Goal: Task Accomplishment & Management: Use online tool/utility

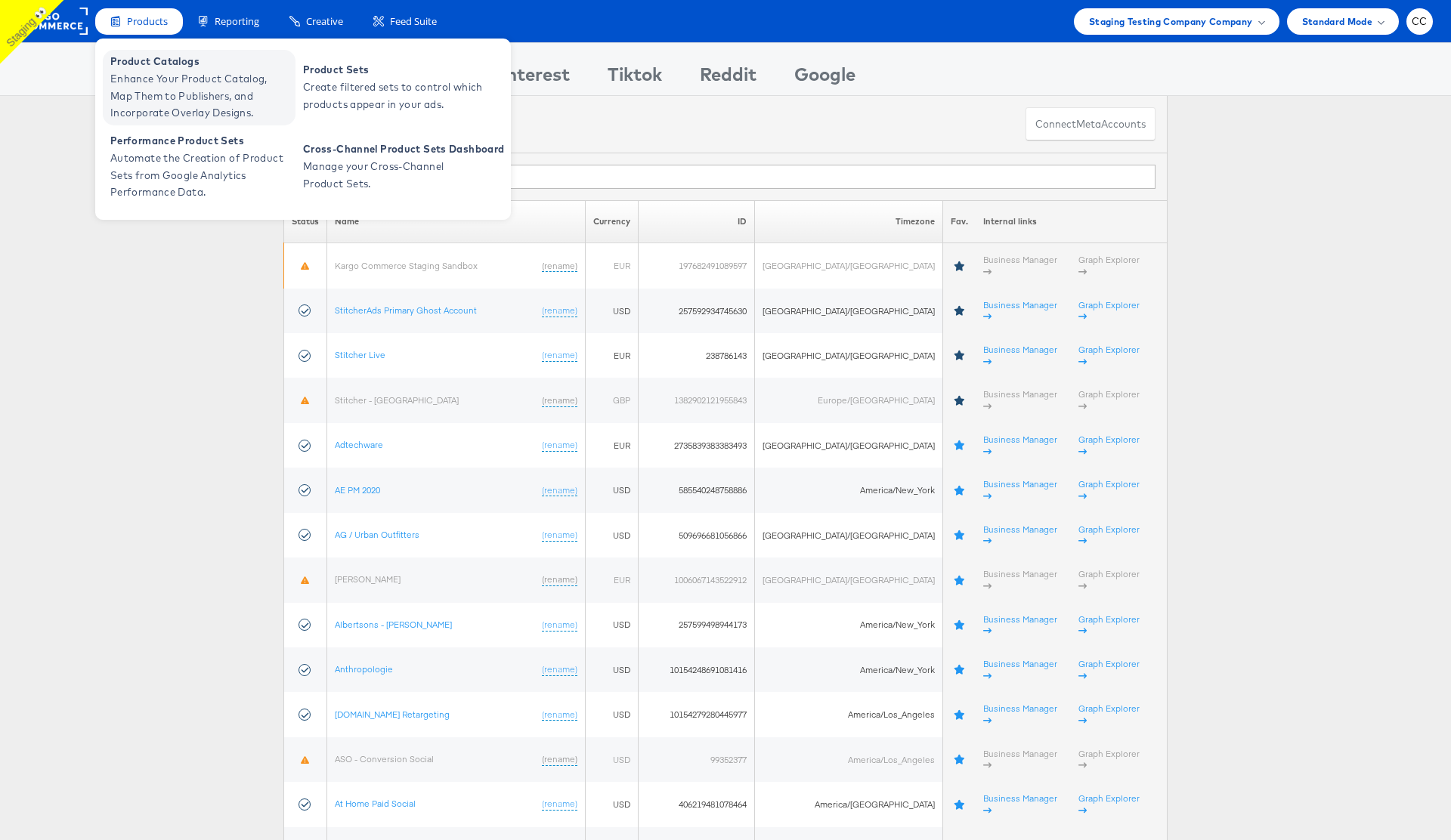
click at [149, 68] on span "Product Catalogs" at bounding box center [201, 61] width 182 height 18
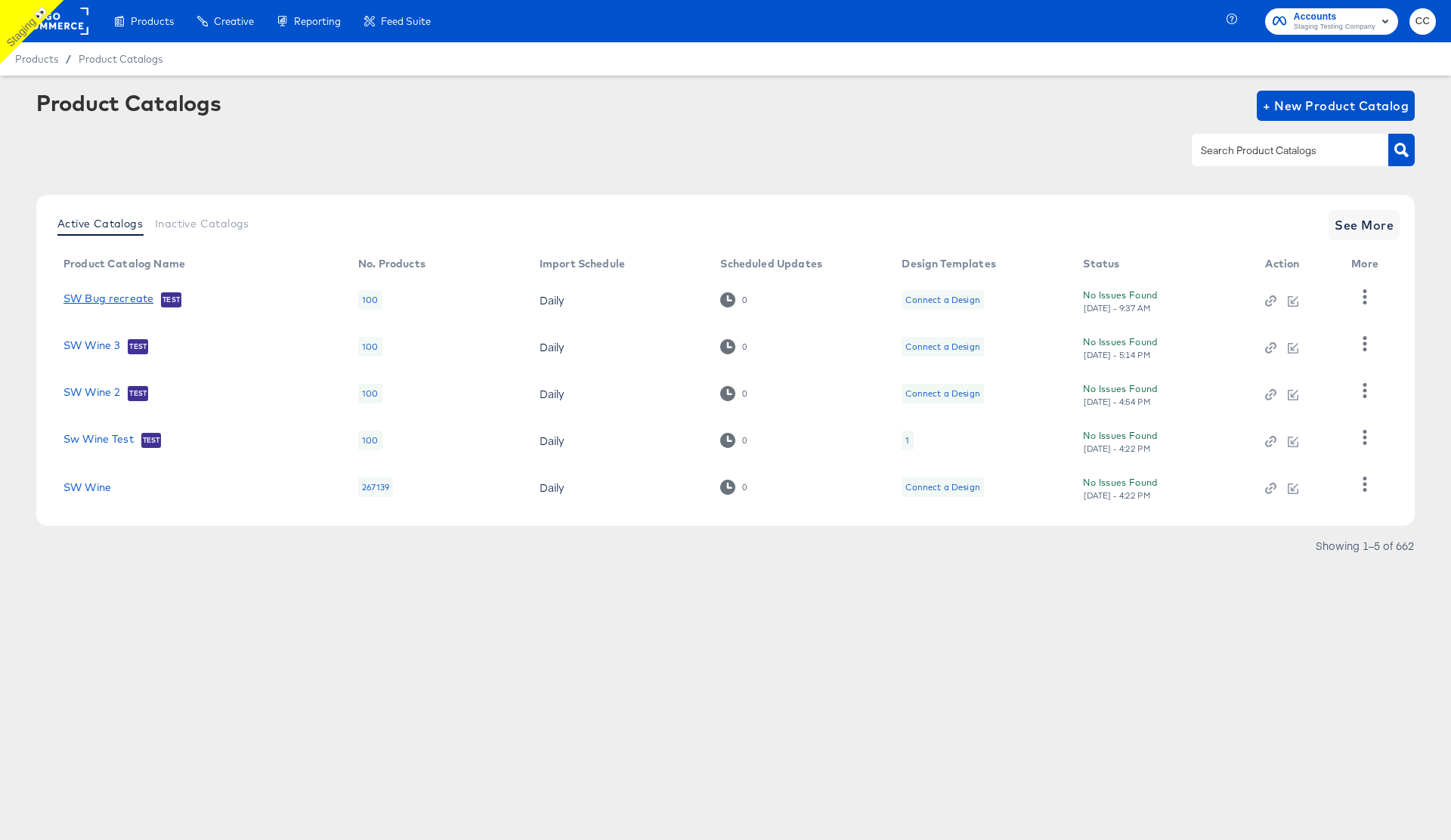
click at [116, 301] on link "SW Bug recreate" at bounding box center [108, 300] width 90 height 15
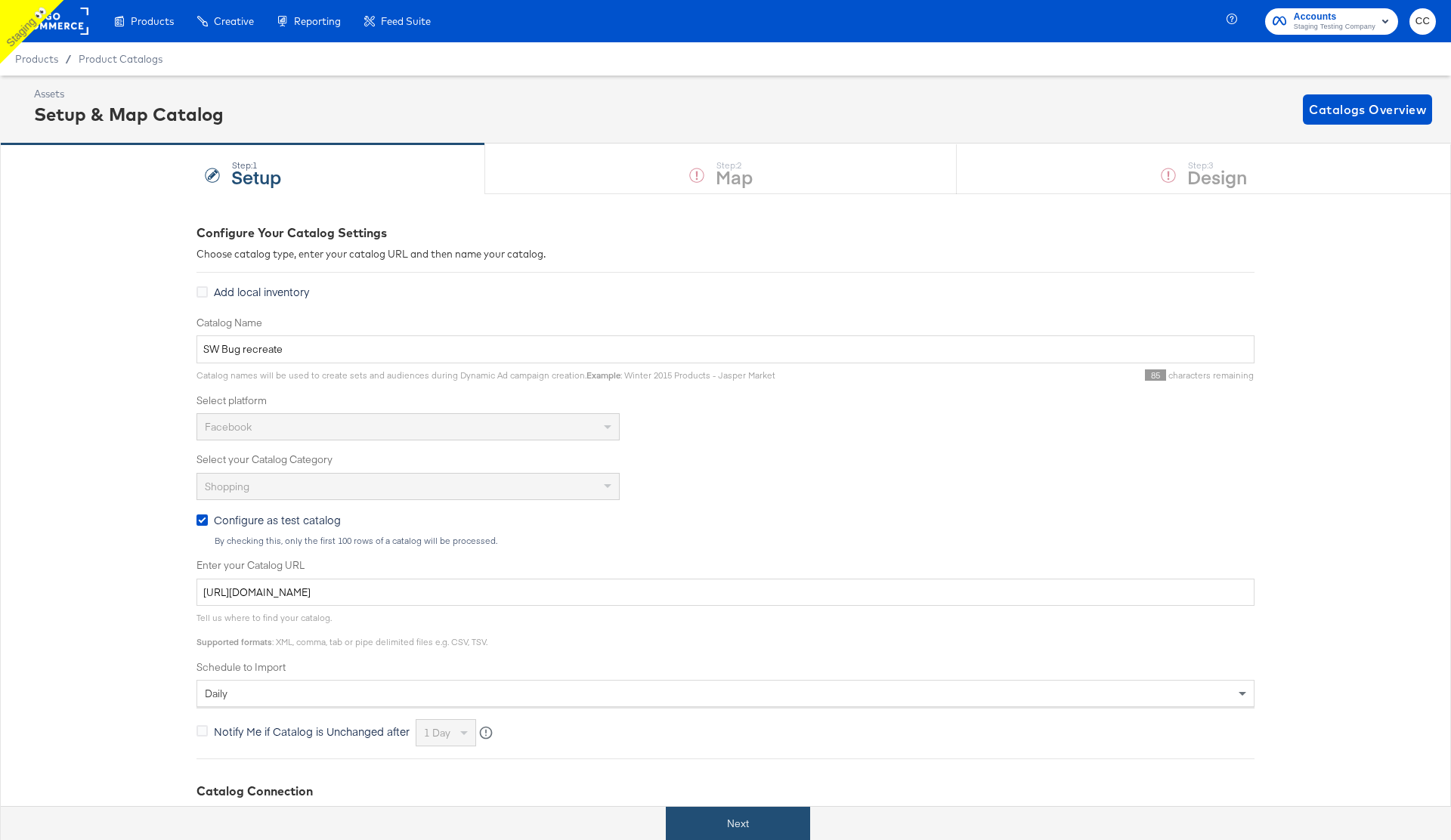
click at [763, 829] on button "Next" at bounding box center [738, 824] width 144 height 34
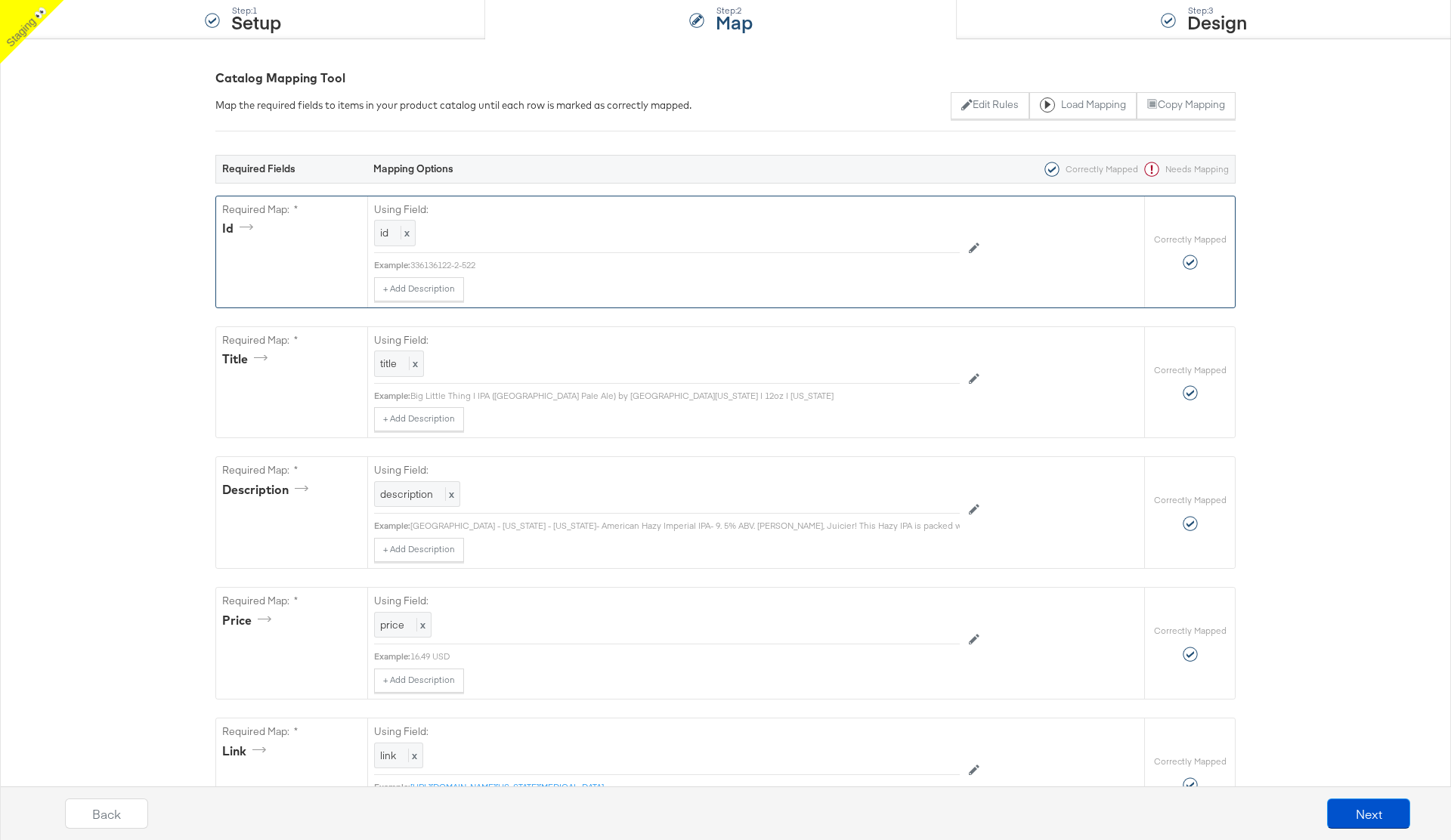
scroll to position [77, 0]
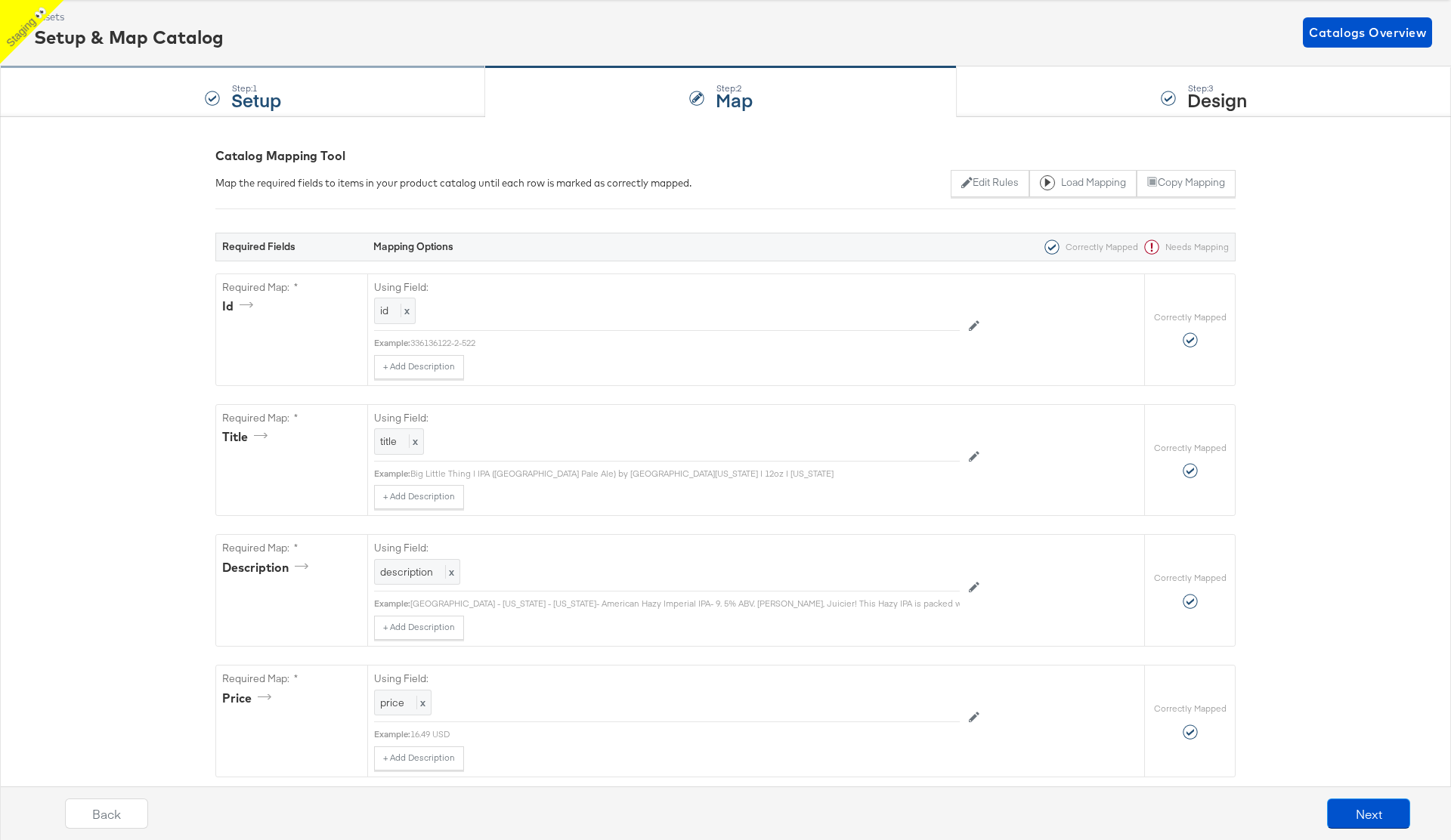
click at [274, 97] on strong "Setup" at bounding box center [256, 99] width 50 height 25
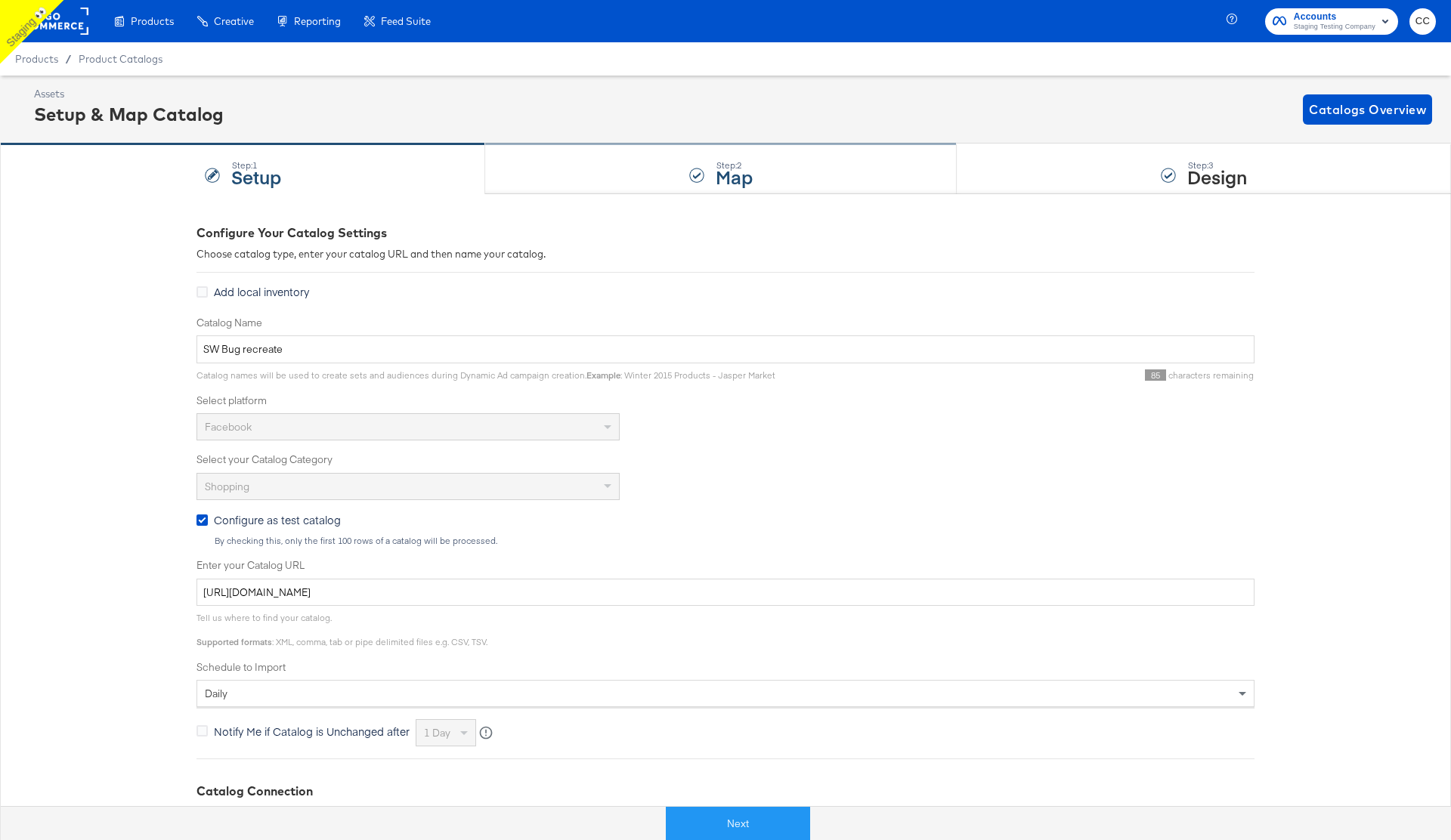
click at [669, 167] on div "Step: 2 Map" at bounding box center [721, 168] width 472 height 50
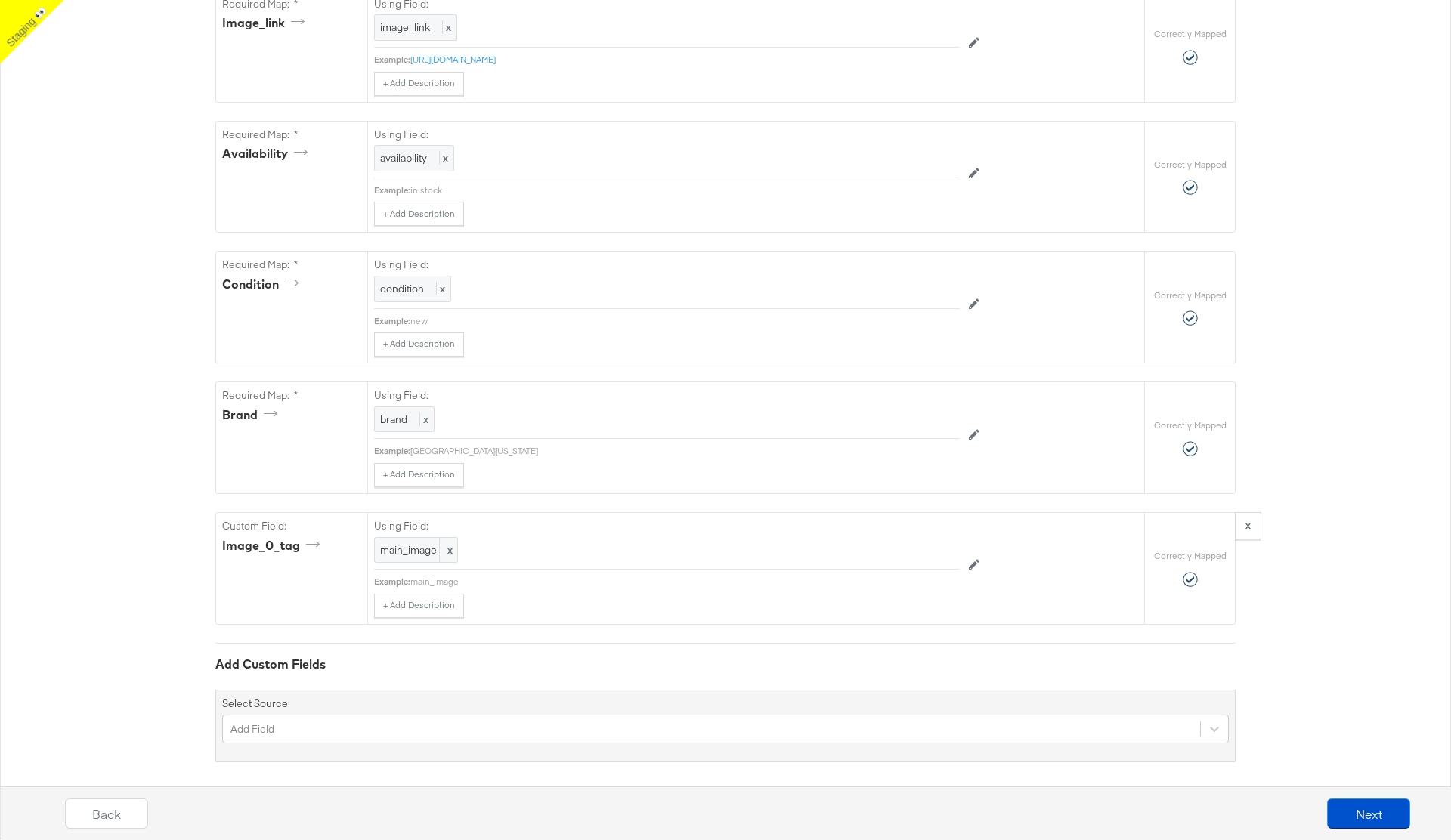
scroll to position [1022, 0]
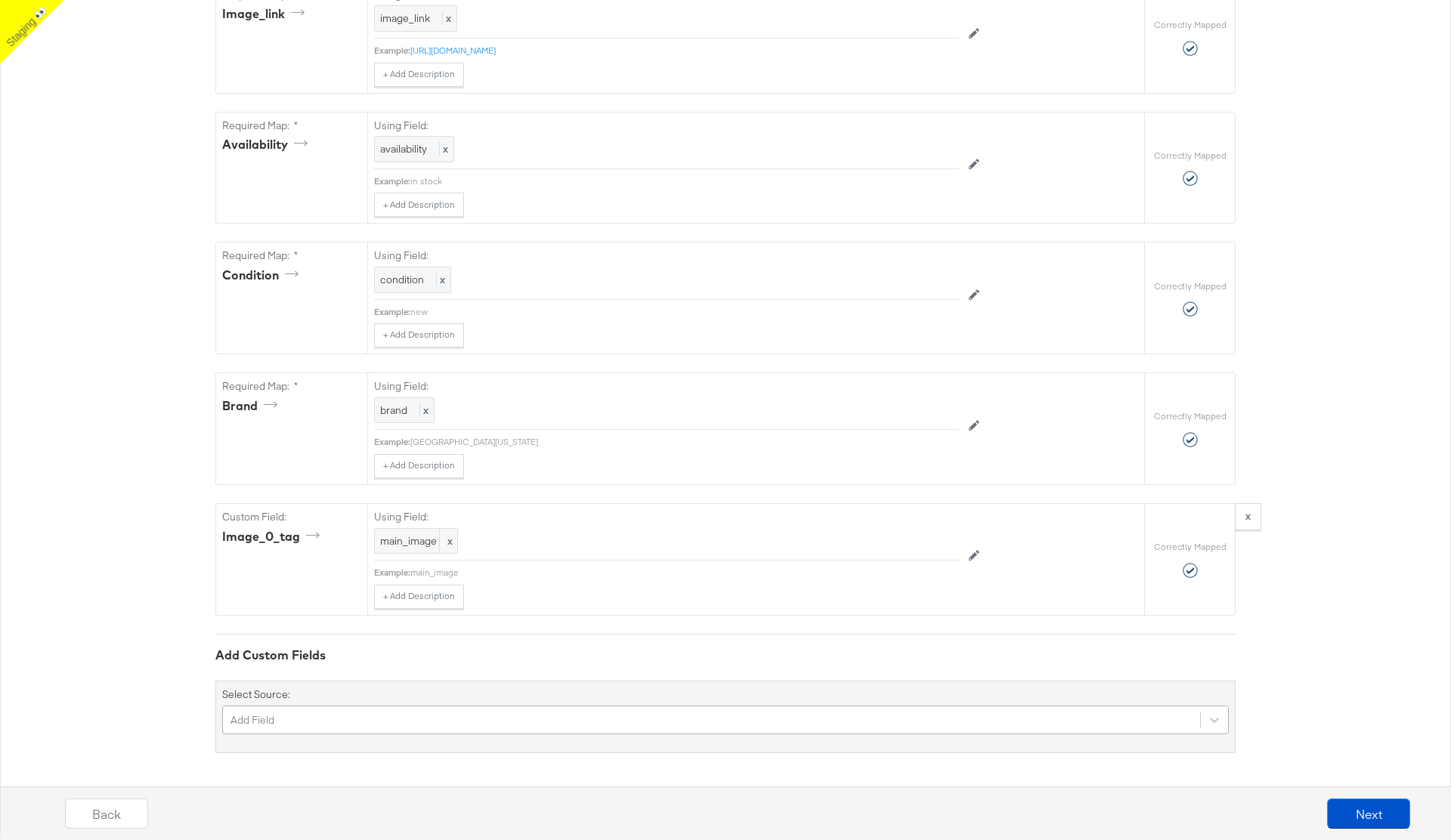
click at [346, 722] on div "Add Field" at bounding box center [726, 719] width 1007 height 28
click at [156, 574] on div "{"id":"{{{\"id\"}}}","title":"{{{\"title\"}}}","description":"{{{\"description\…" at bounding box center [726, 0] width 1451 height 1657
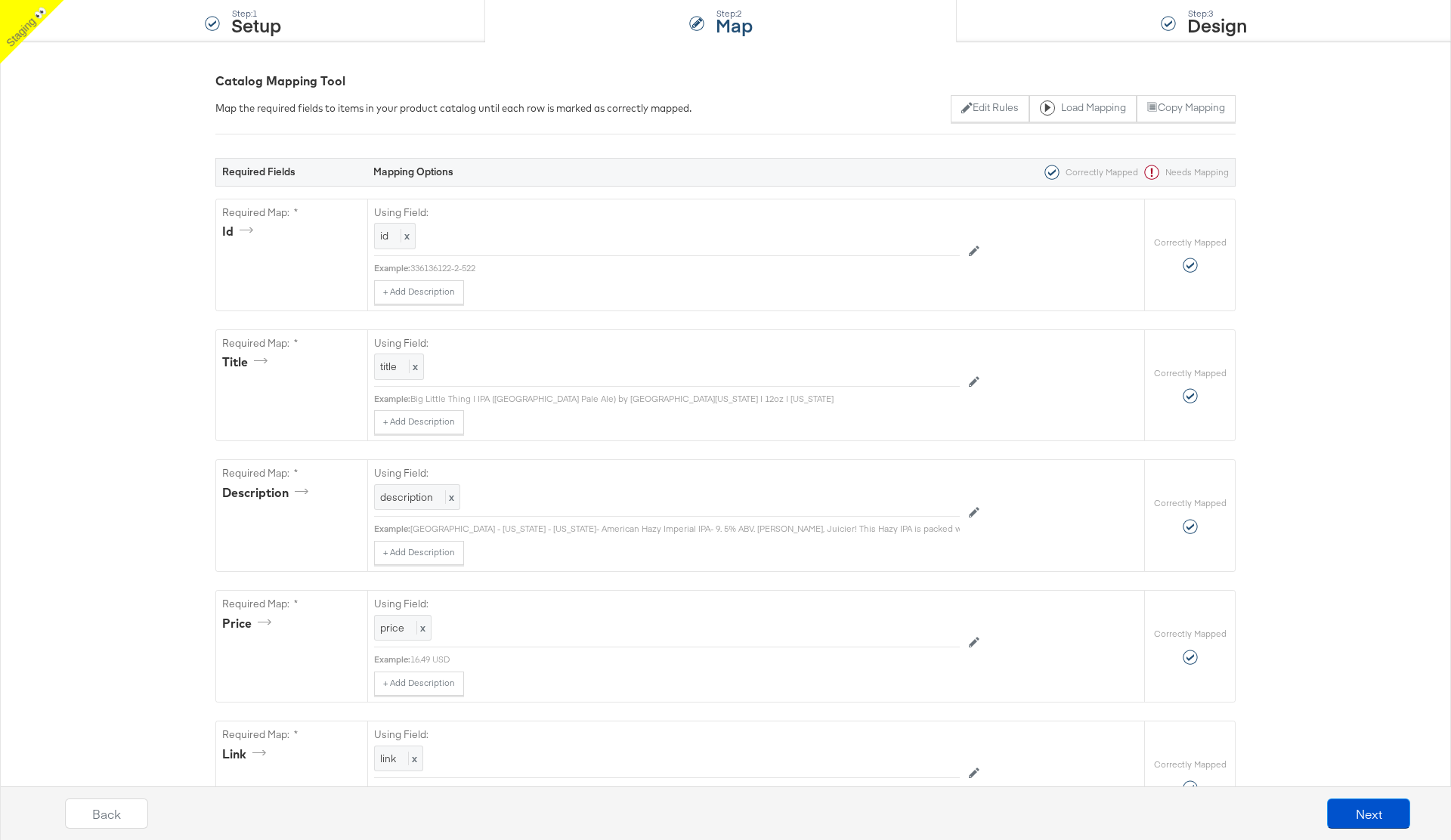
scroll to position [0, 0]
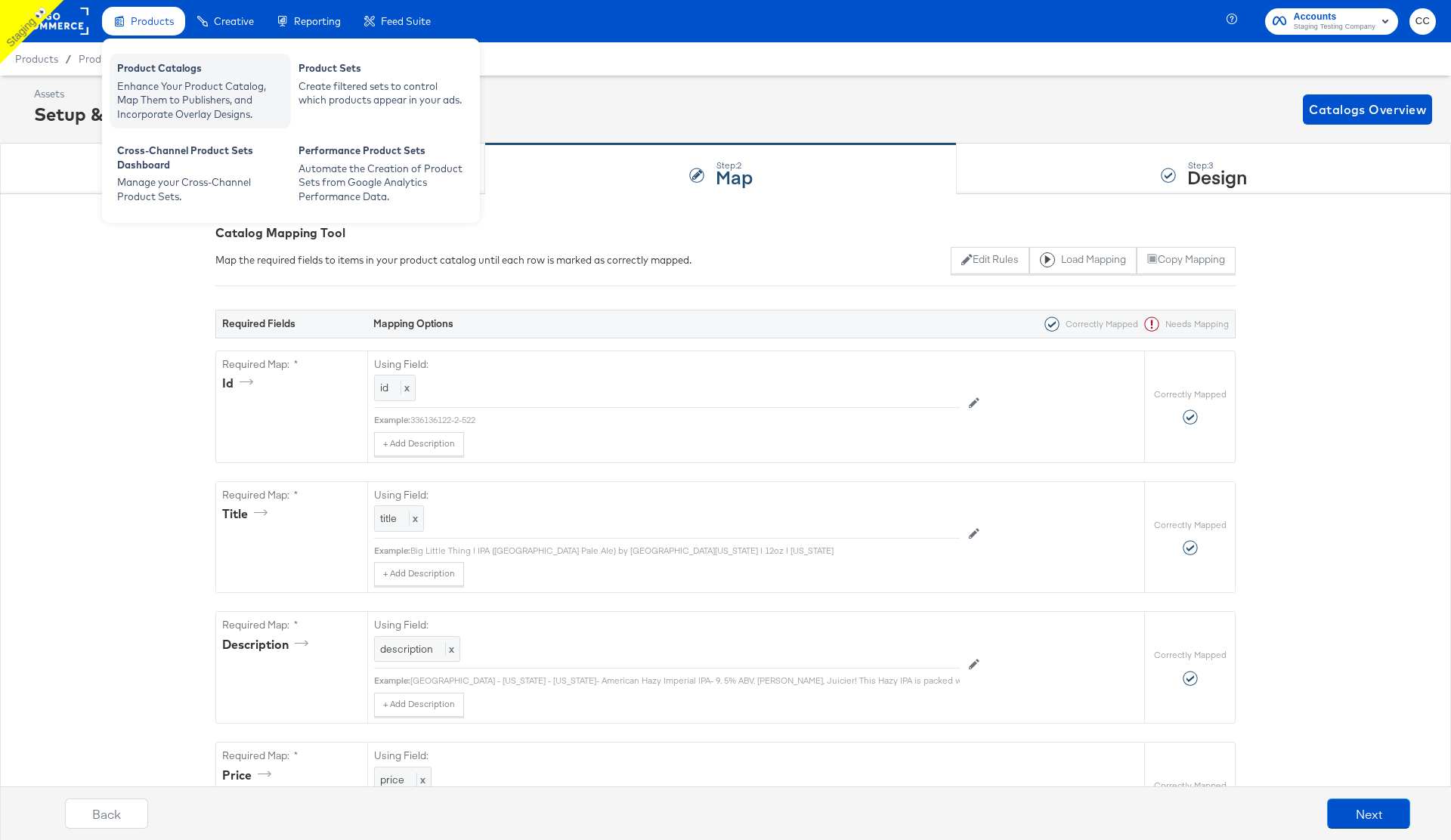
click at [170, 83] on div "Enhance Your Product Catalog, Map Them to Publishers, and Incorporate Overlay D…" at bounding box center [200, 100] width 166 height 42
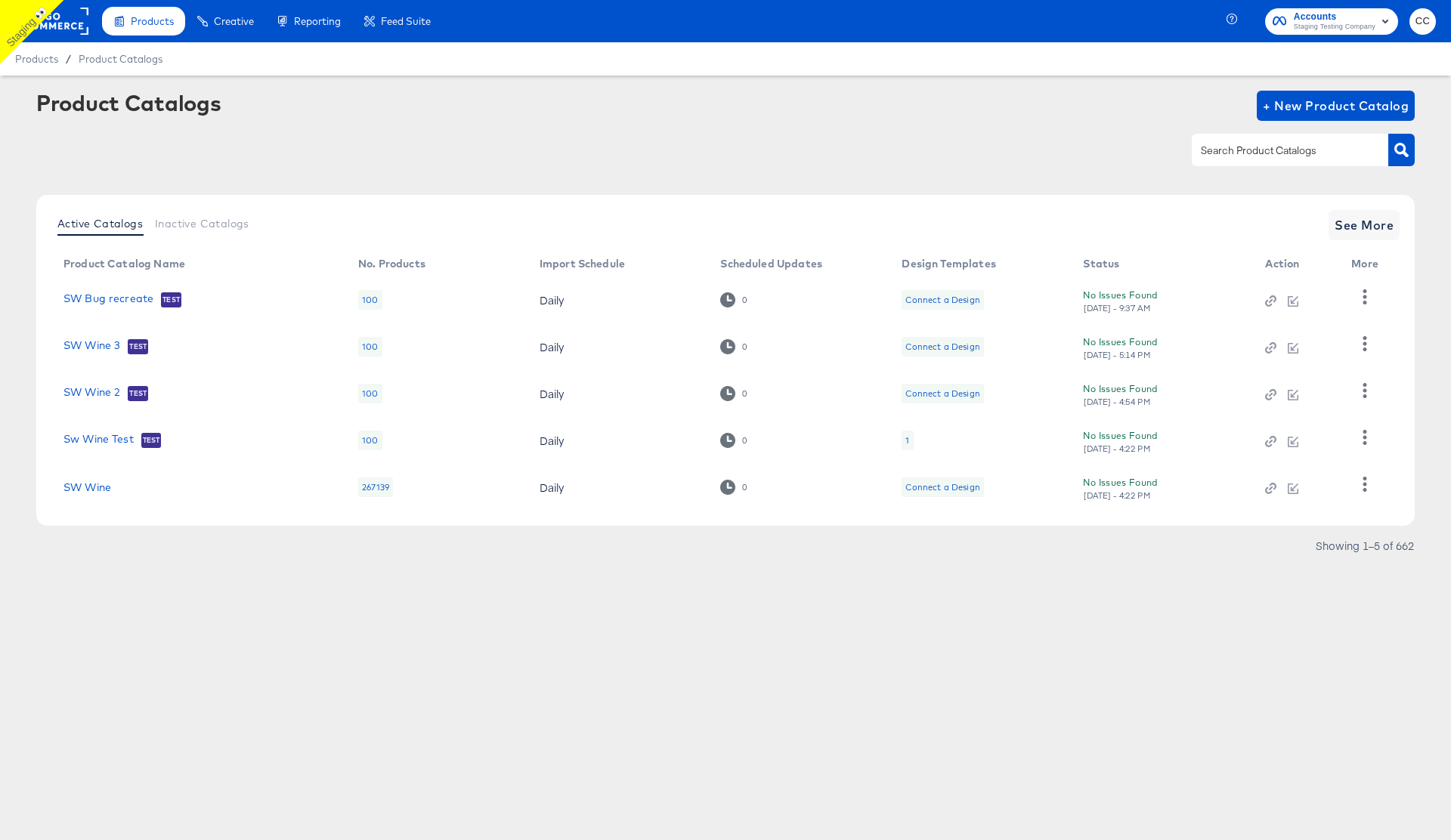
click at [1118, 485] on div "No Issues Found Sun, Oct 5th - 4:22 PM" at bounding box center [1159, 487] width 152 height 27
click at [1366, 230] on span "See More" at bounding box center [1364, 225] width 59 height 21
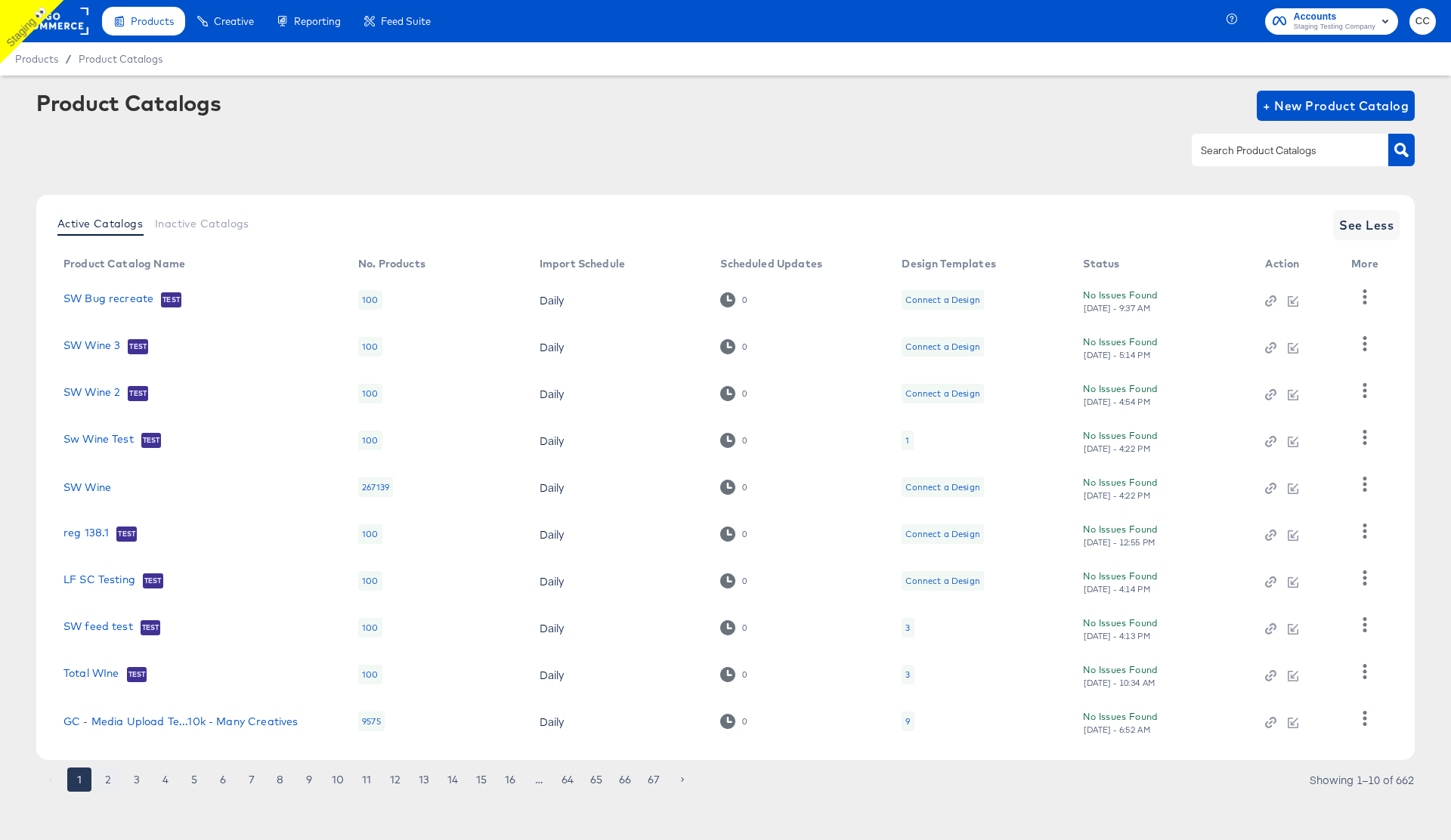
click at [116, 780] on button "2" at bounding box center [108, 780] width 25 height 25
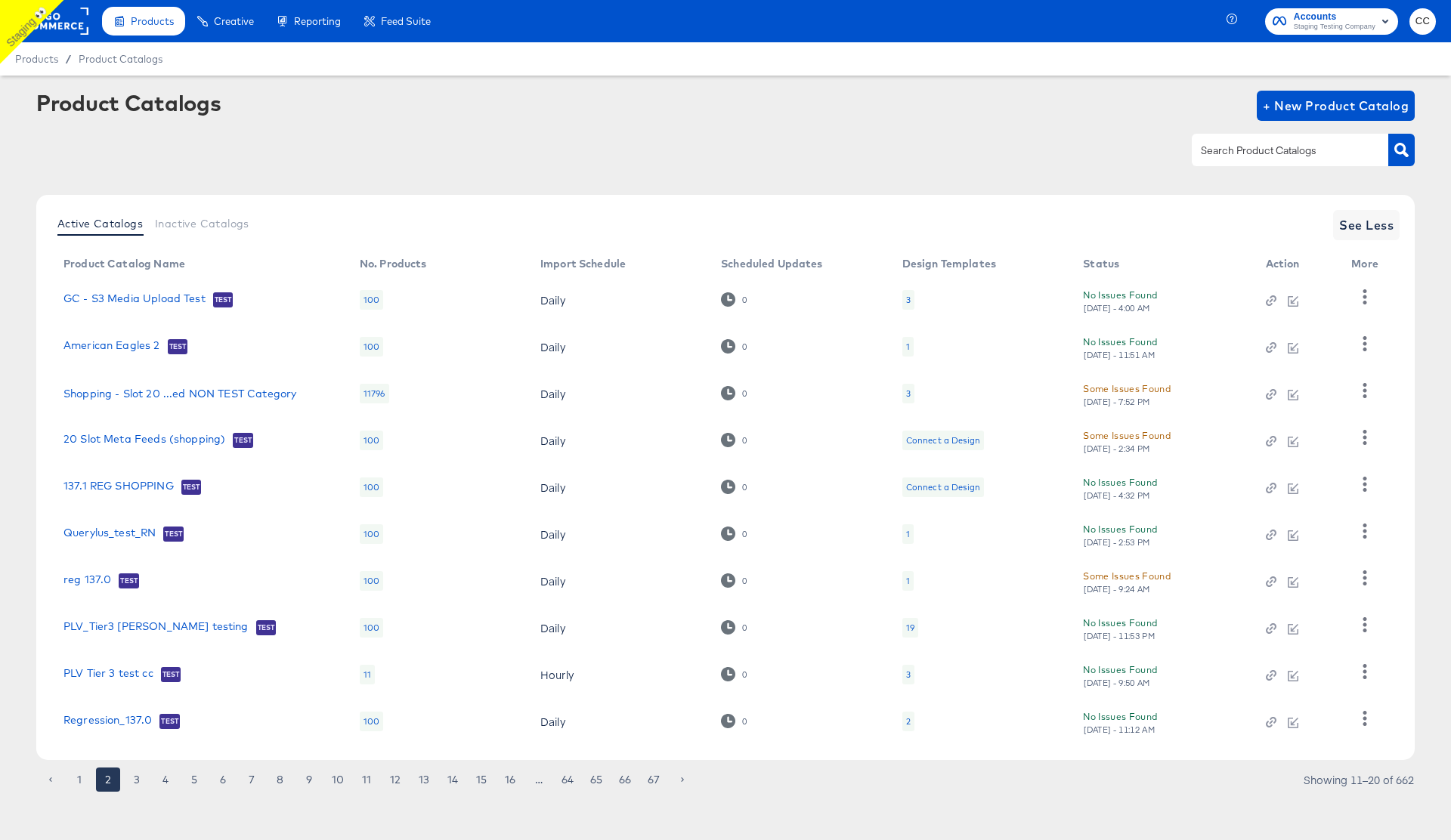
click at [1129, 397] on div "Sun, Oct 5th - 7:52 PM" at bounding box center [1117, 402] width 68 height 11
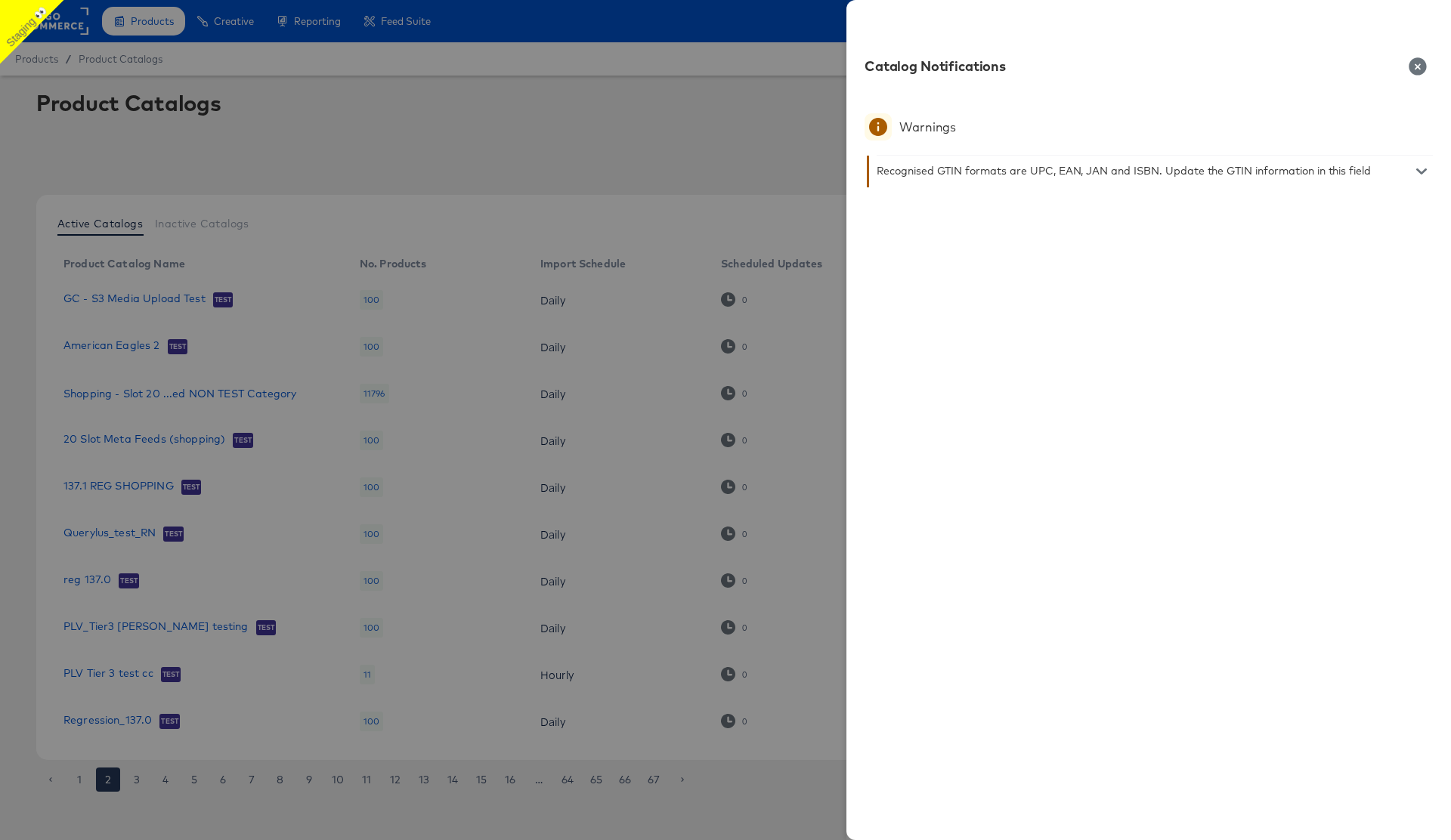
click at [1413, 68] on icon "button" at bounding box center [1417, 66] width 18 height 18
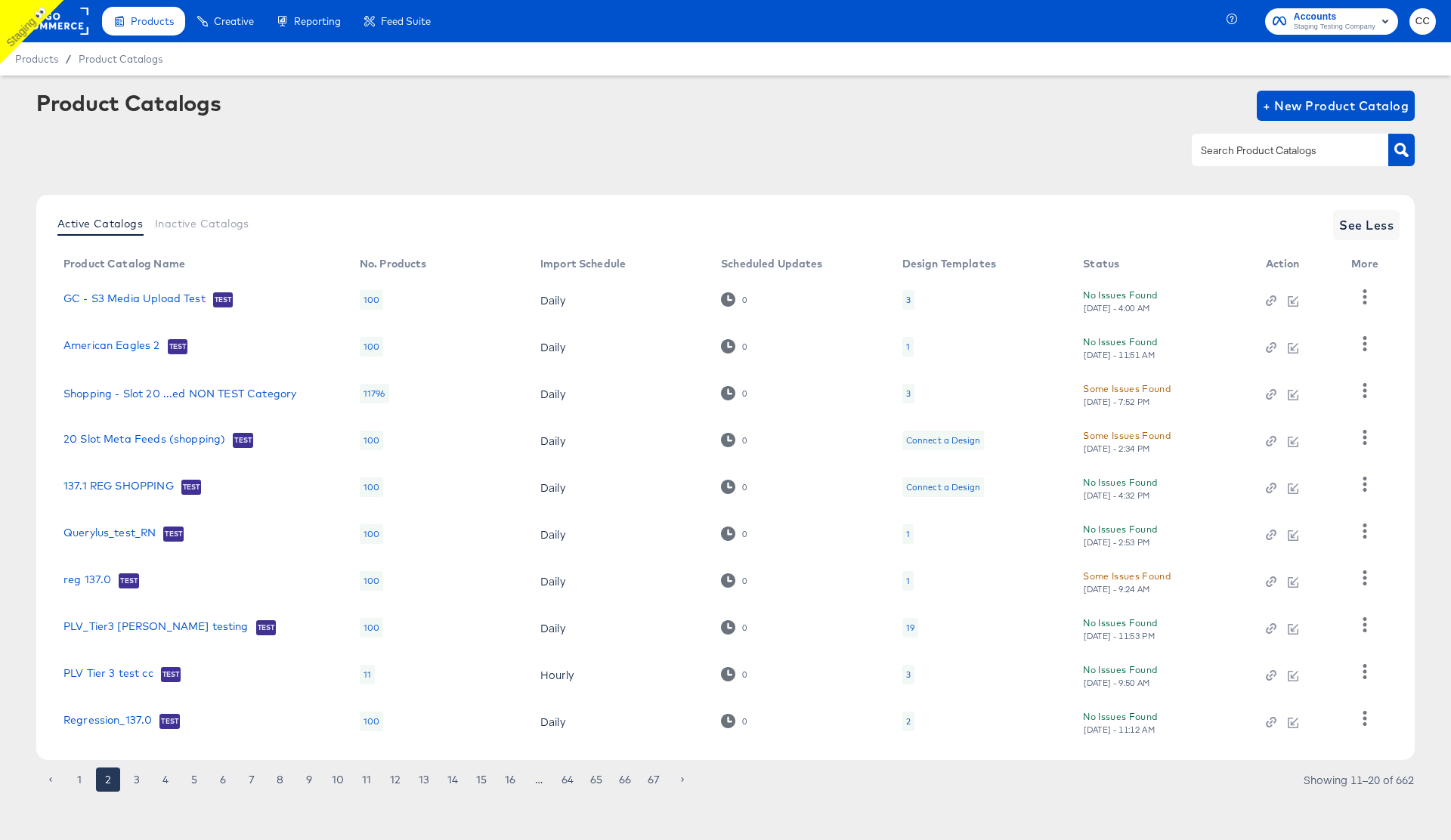
click at [1136, 444] on div "Mon, Sep 15th - 2:34 PM" at bounding box center [1117, 449] width 68 height 11
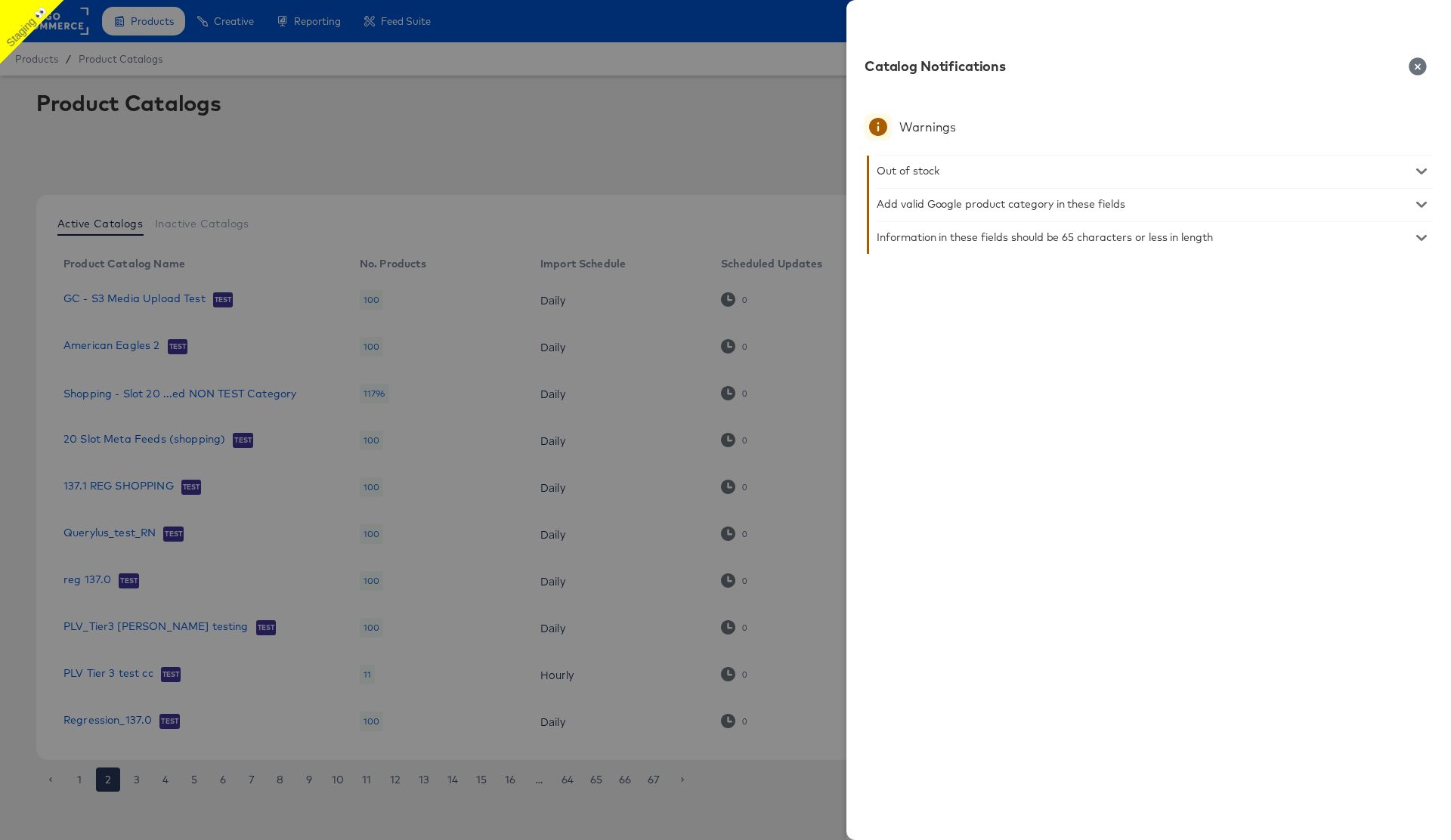
click at [1420, 201] on icon "button" at bounding box center [1422, 204] width 11 height 11
click at [1420, 201] on icon "button" at bounding box center [1422, 204] width 11 height 6
click at [1426, 239] on icon "button" at bounding box center [1422, 238] width 11 height 11
click at [1423, 238] on icon "button" at bounding box center [1422, 238] width 11 height 6
click at [1417, 69] on icon "button" at bounding box center [1417, 66] width 18 height 18
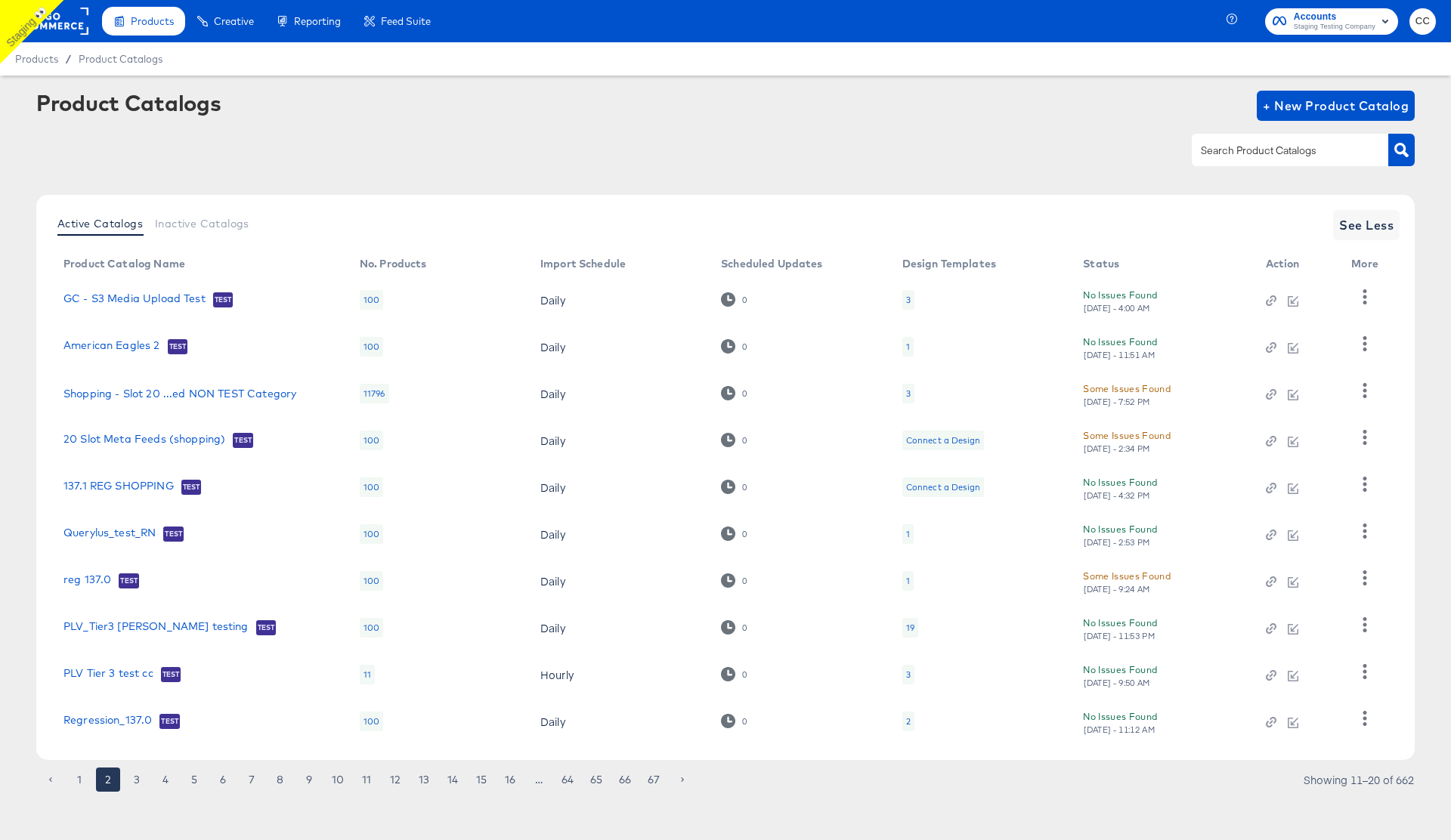
click at [1122, 577] on div "Some Issues Found" at bounding box center [1127, 576] width 87 height 16
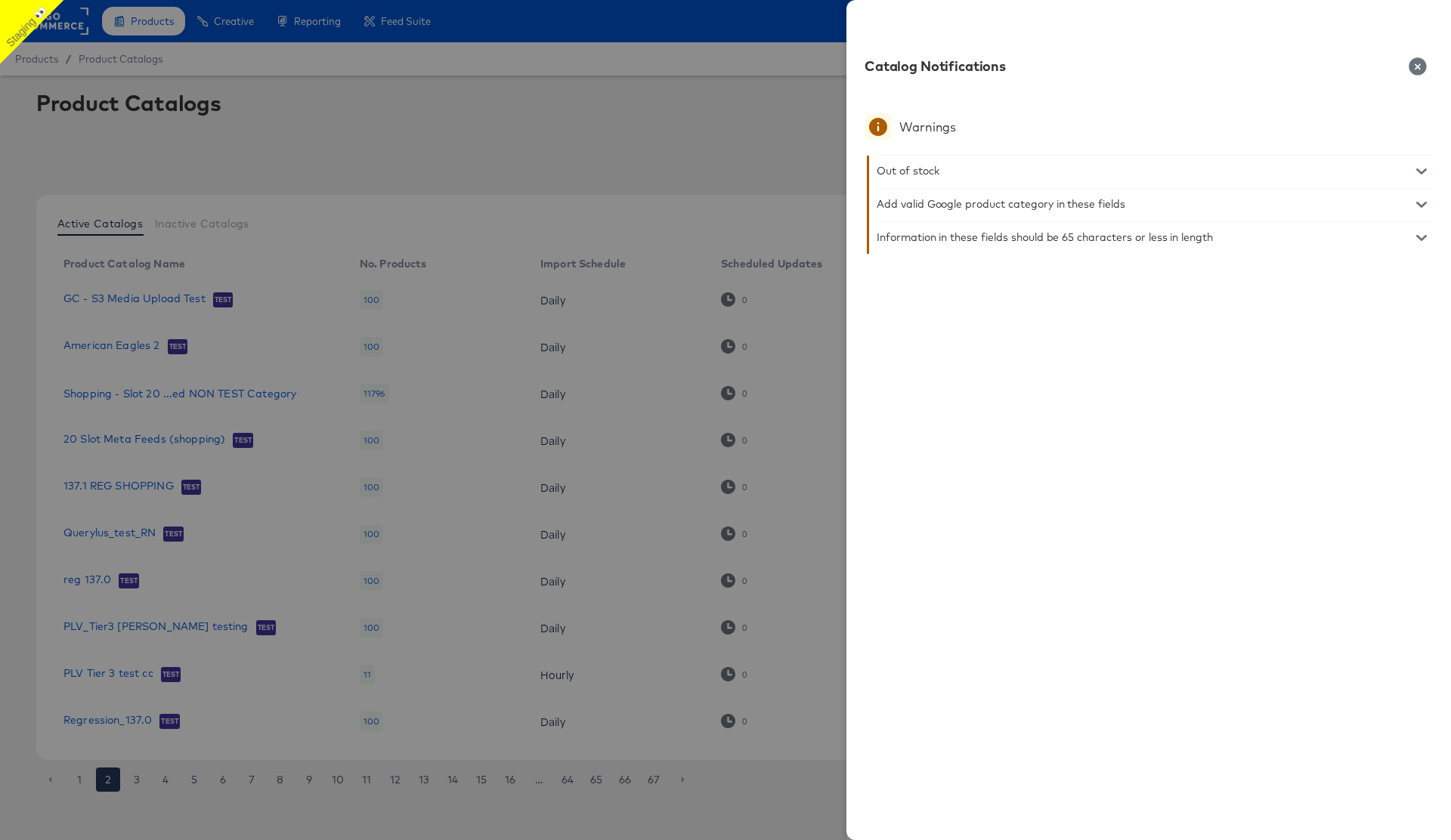
click at [1415, 68] on icon "button" at bounding box center [1417, 66] width 18 height 18
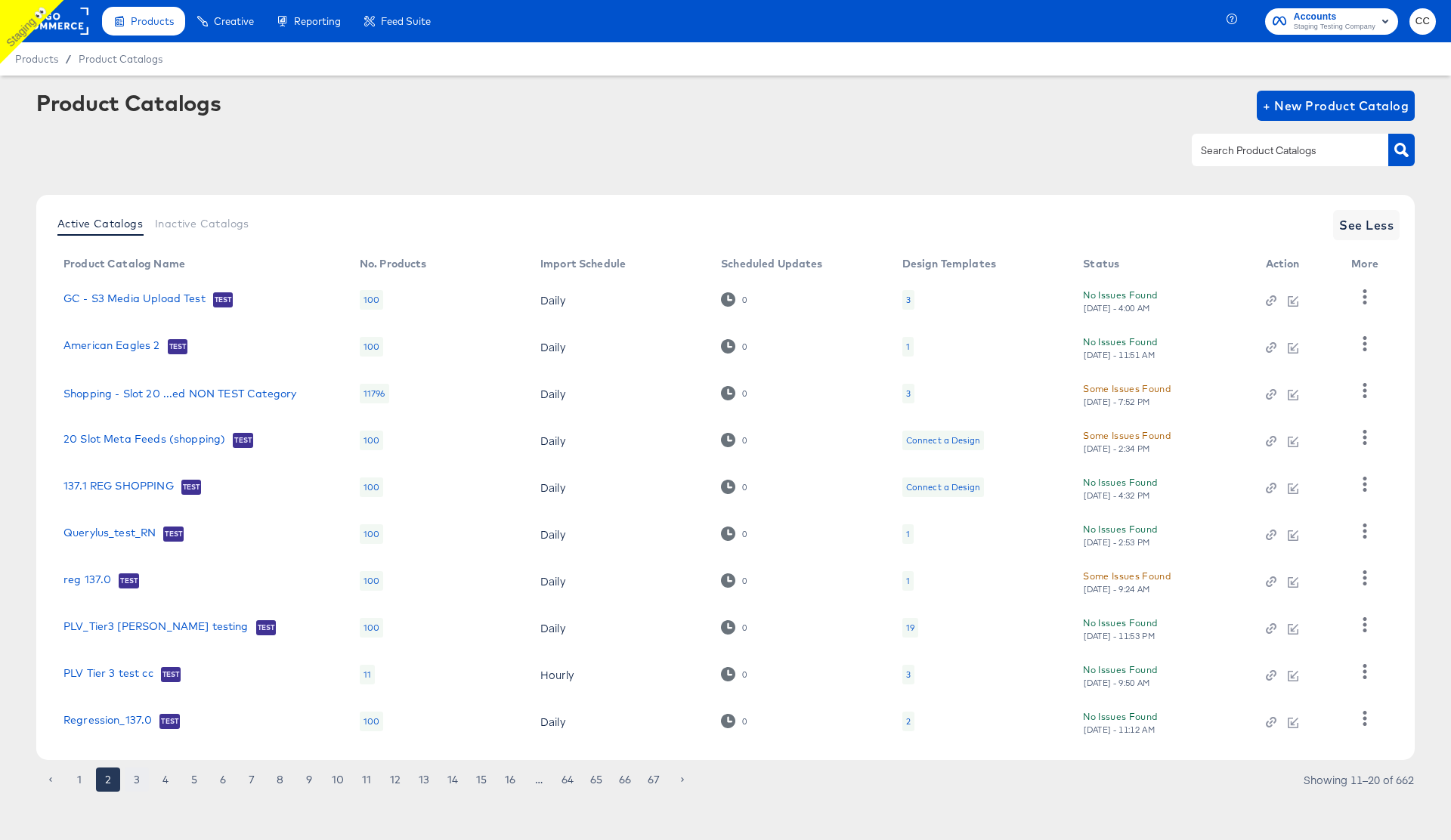
click at [141, 777] on button "3" at bounding box center [137, 780] width 25 height 25
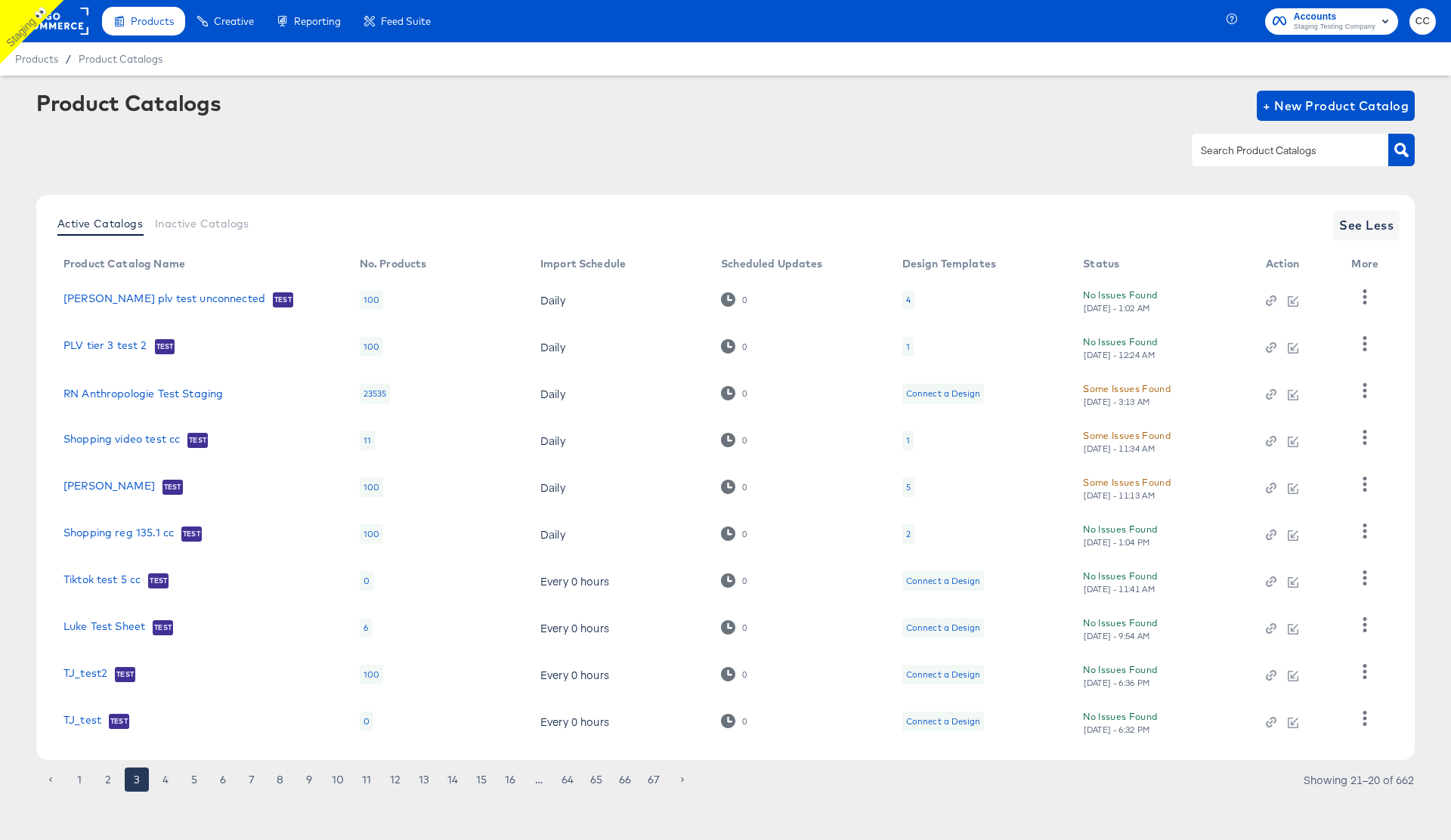
click at [1132, 397] on div "Mon, Oct 6th - 3:13 AM" at bounding box center [1117, 402] width 68 height 11
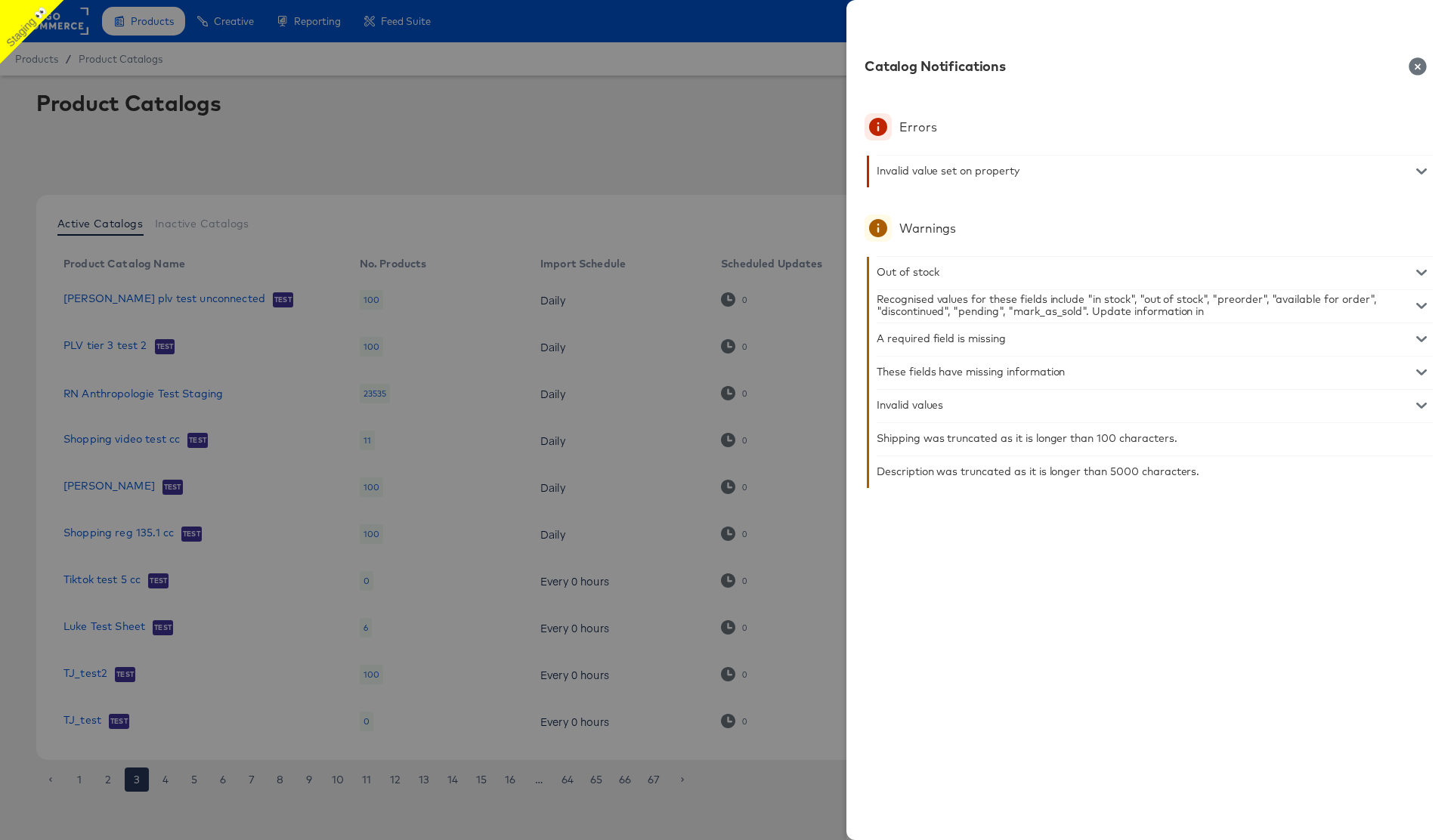
click at [1207, 170] on div "Invalid value set on property" at bounding box center [1155, 170] width 556 height 30
click at [1419, 168] on icon "button" at bounding box center [1422, 172] width 11 height 11
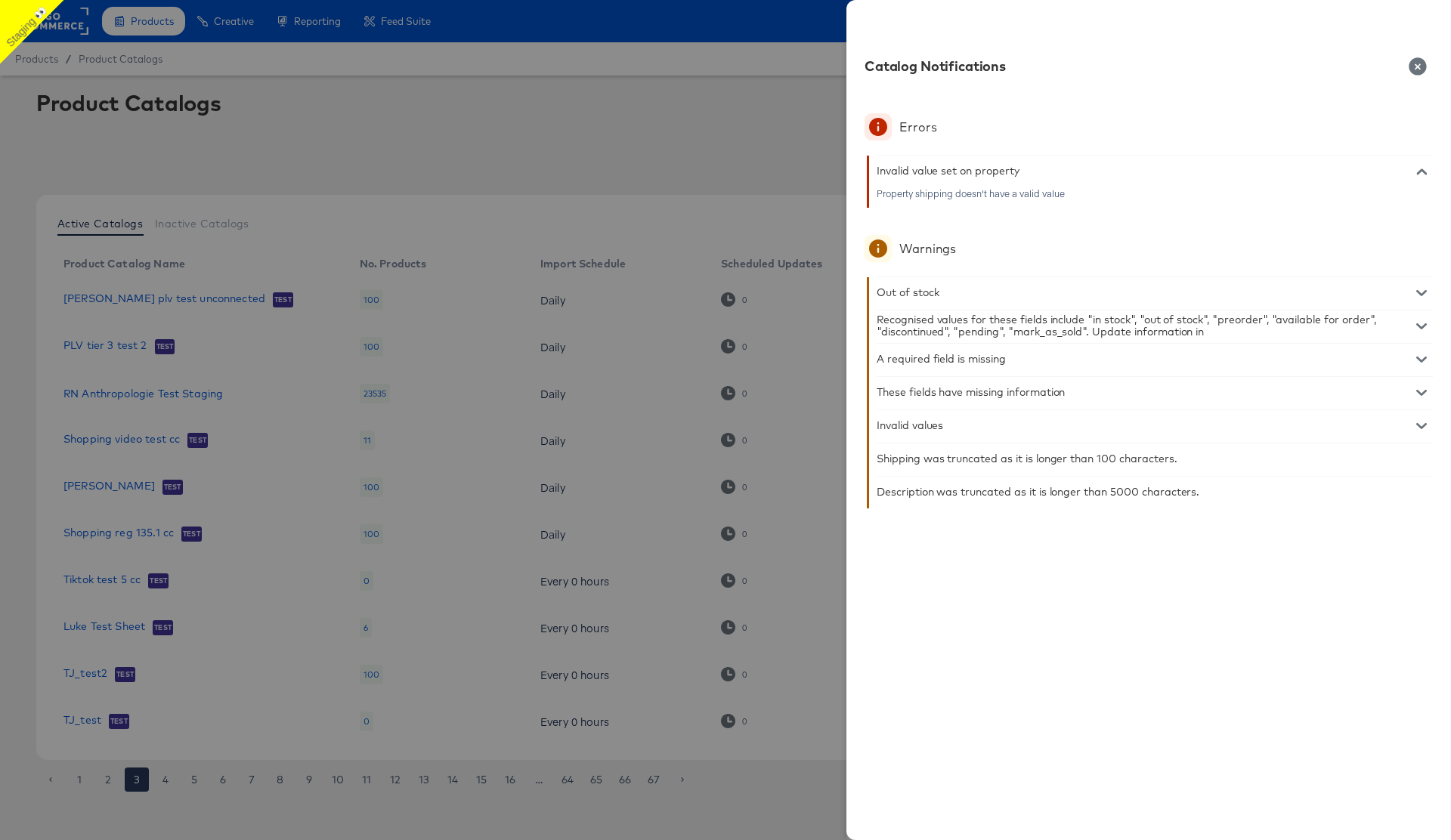
click at [1420, 324] on icon "button" at bounding box center [1422, 326] width 11 height 11
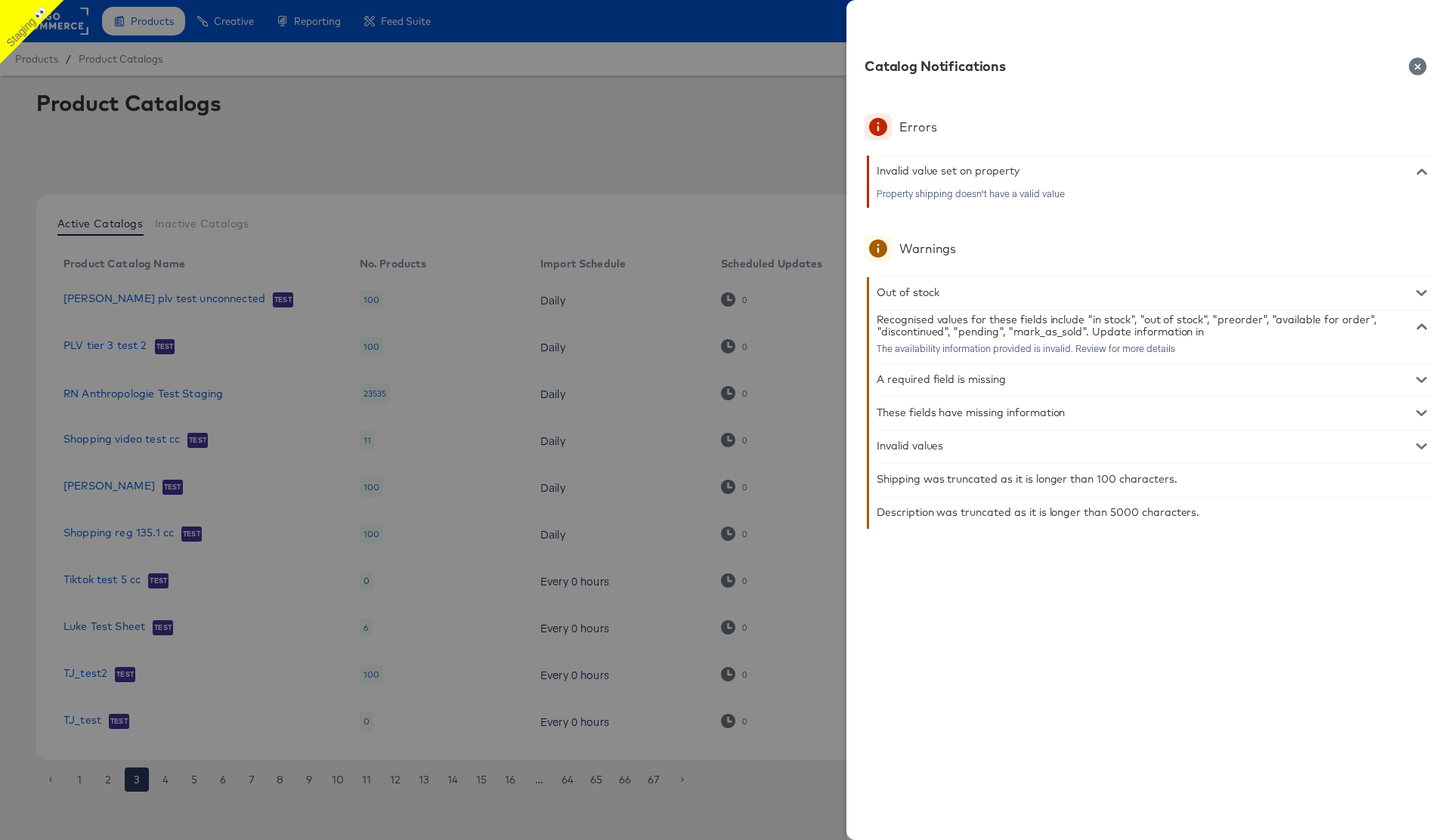
click at [1420, 379] on icon "button" at bounding box center [1422, 380] width 11 height 6
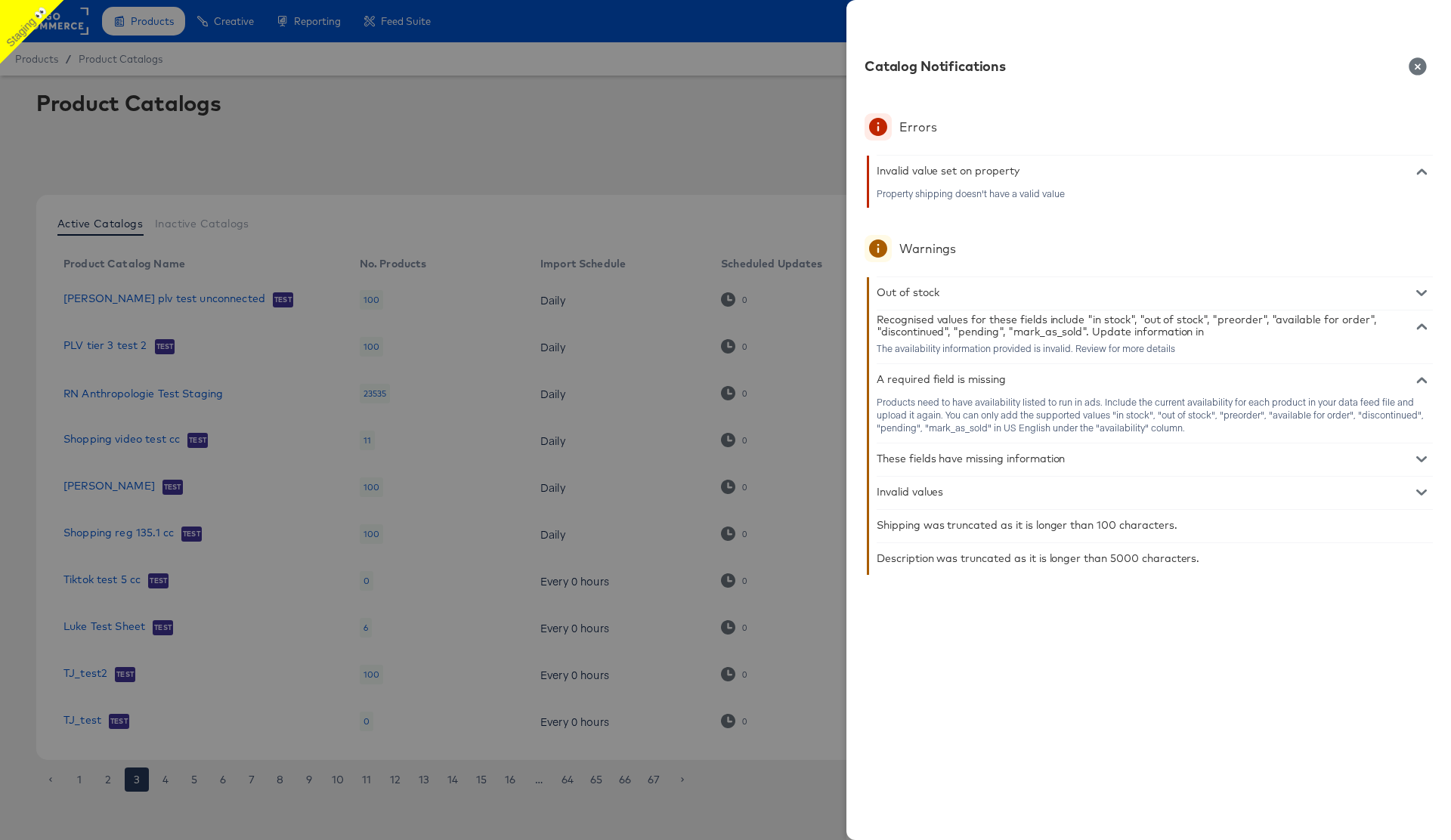
click at [1421, 460] on icon "button" at bounding box center [1422, 459] width 11 height 6
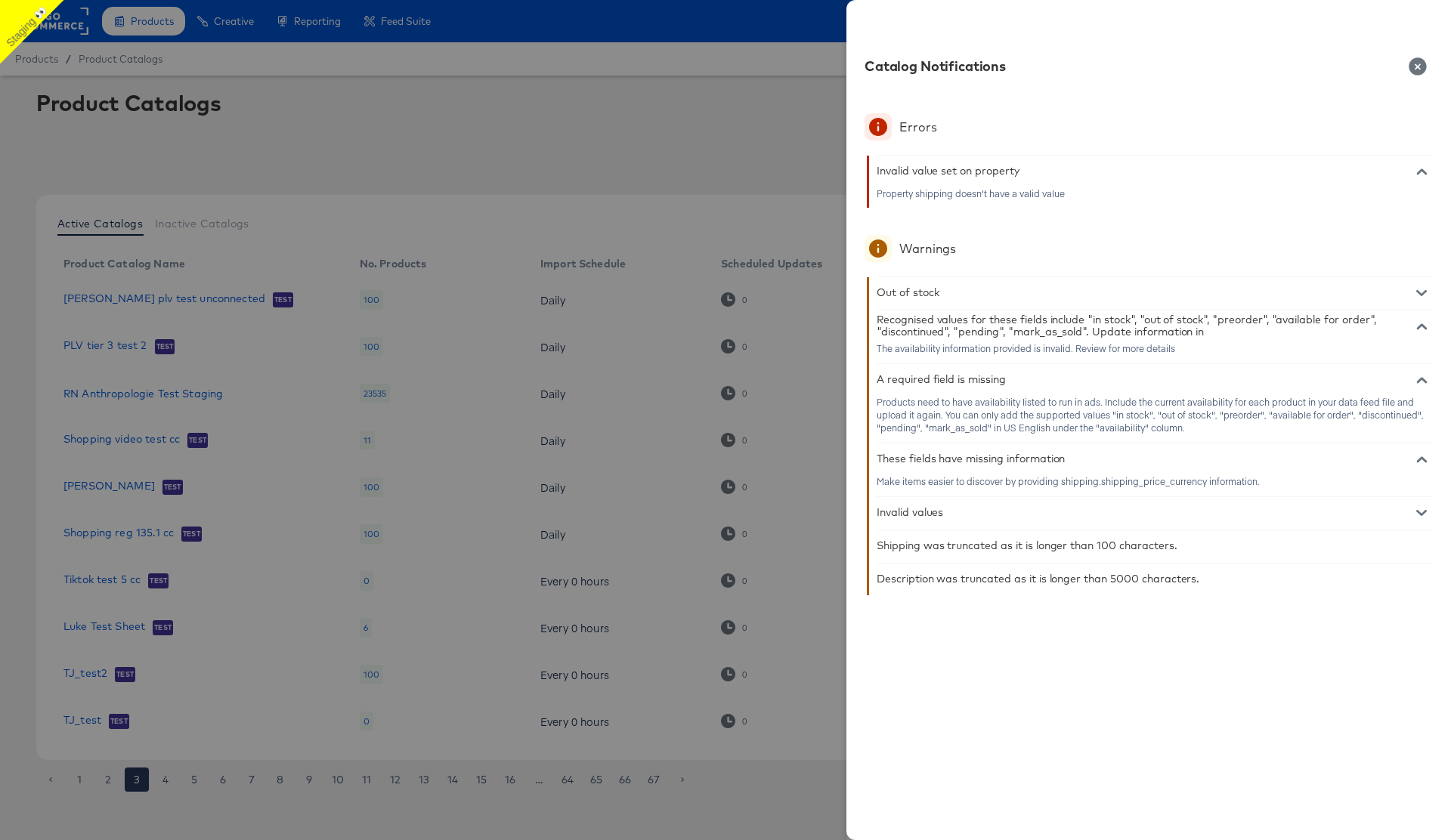
click at [1420, 459] on icon "button" at bounding box center [1422, 459] width 11 height 11
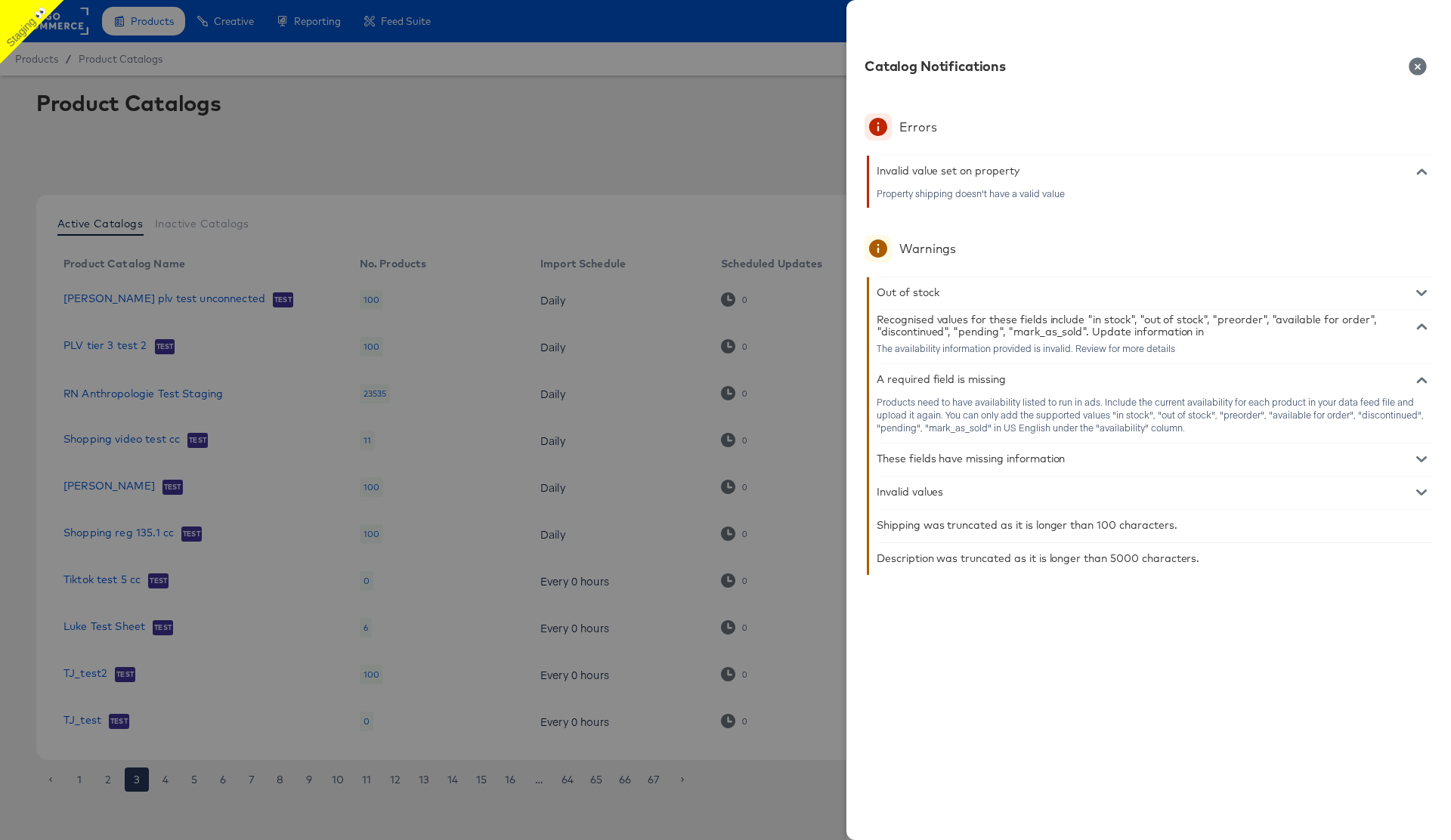
click at [1420, 491] on icon "button" at bounding box center [1422, 492] width 11 height 11
click at [1420, 491] on icon "button" at bounding box center [1422, 492] width 11 height 6
click at [1418, 69] on icon "button" at bounding box center [1417, 66] width 18 height 18
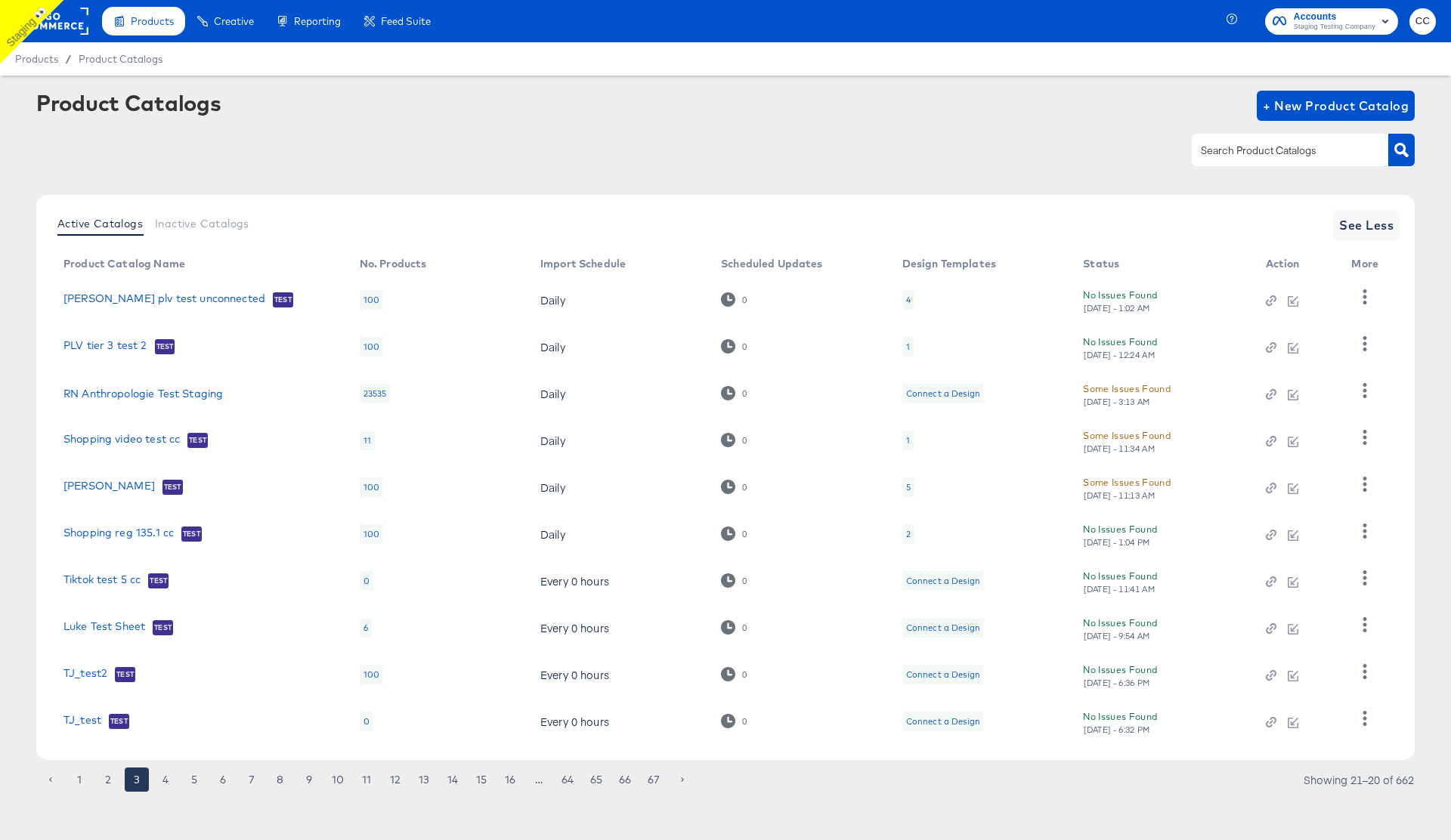
click at [1137, 394] on div "Some Issues Found" at bounding box center [1127, 388] width 87 height 16
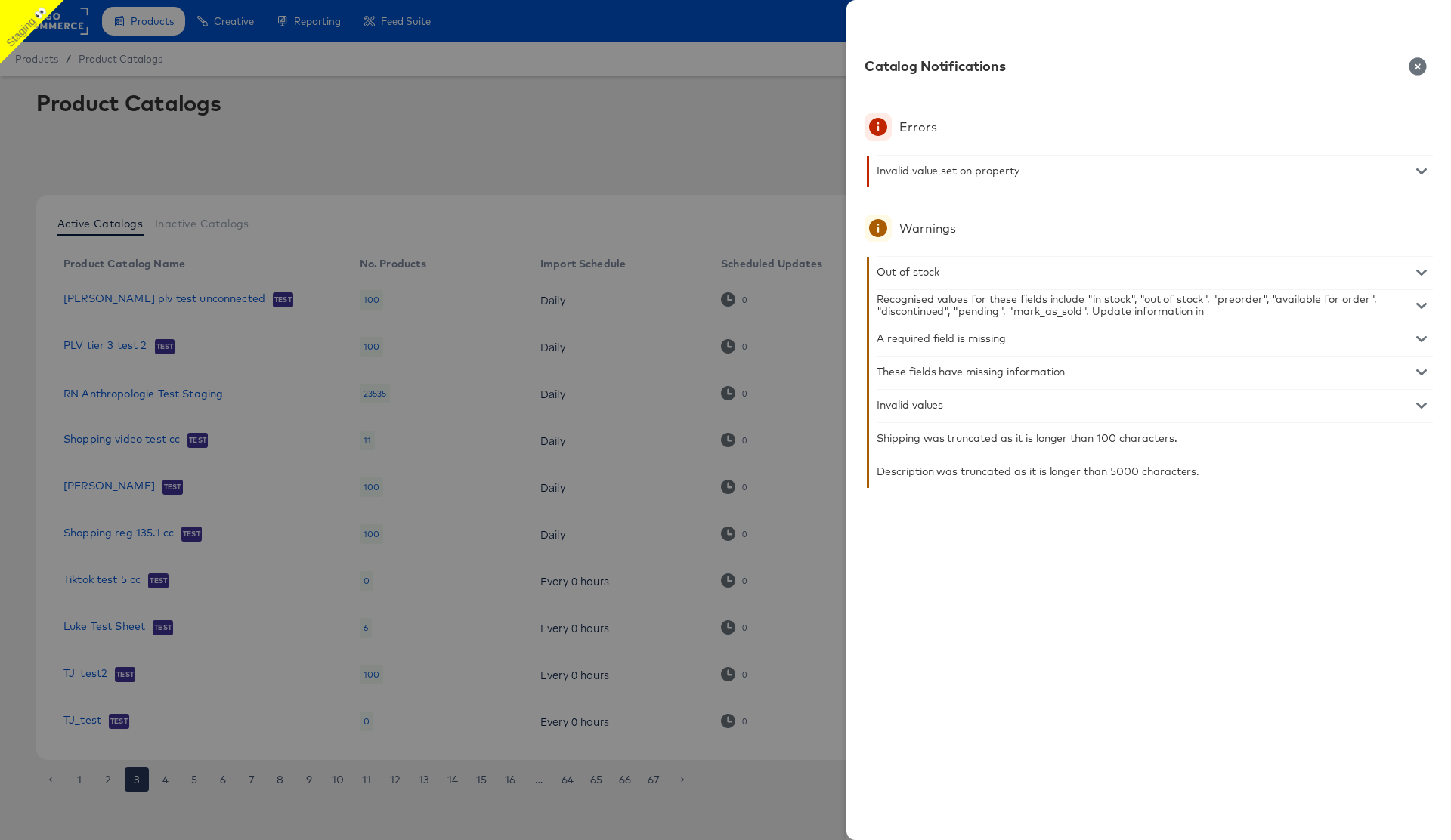
click at [737, 150] on div at bounding box center [726, 420] width 1451 height 840
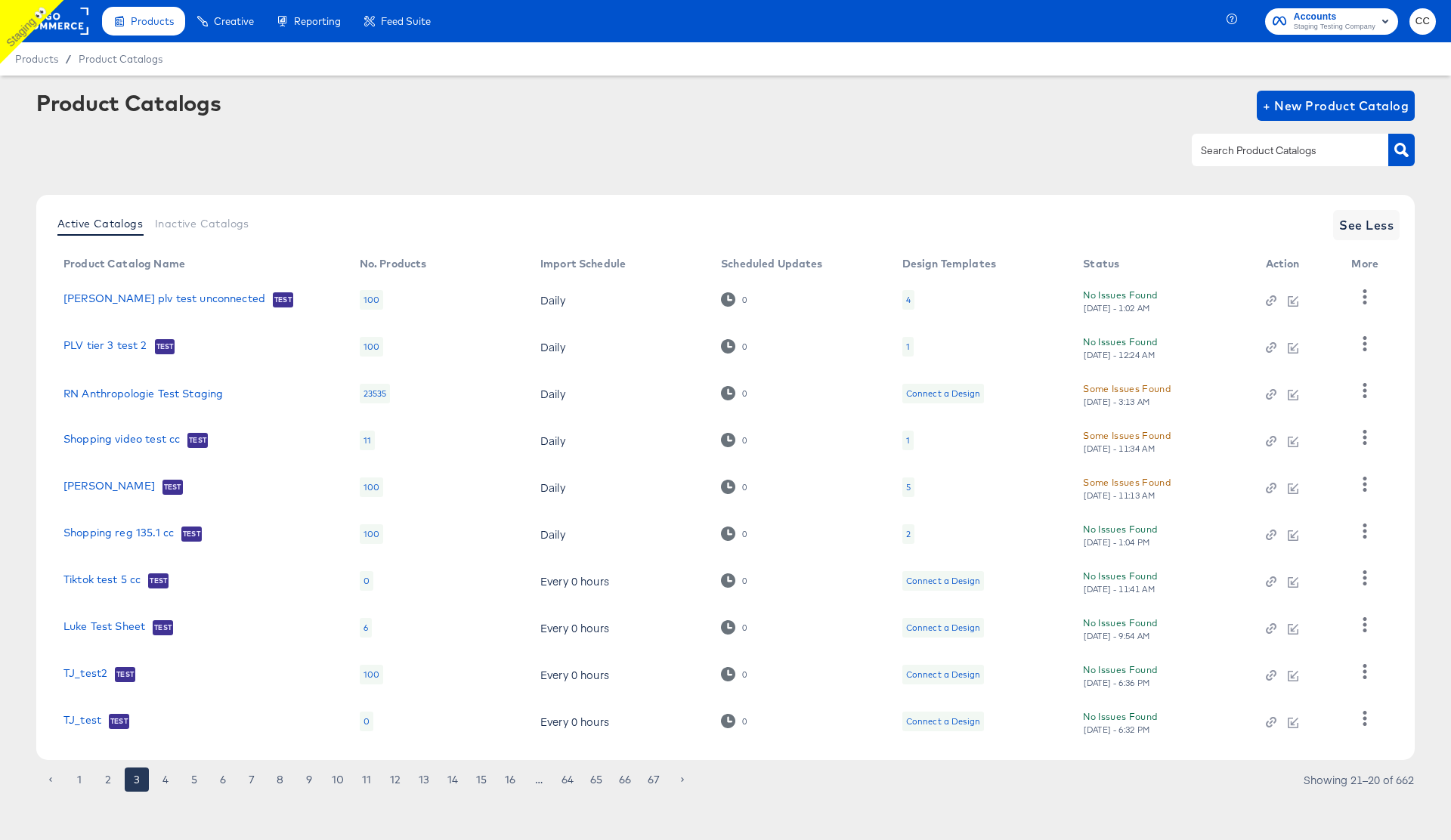
click at [1103, 435] on div "Some Issues Found" at bounding box center [1127, 435] width 87 height 16
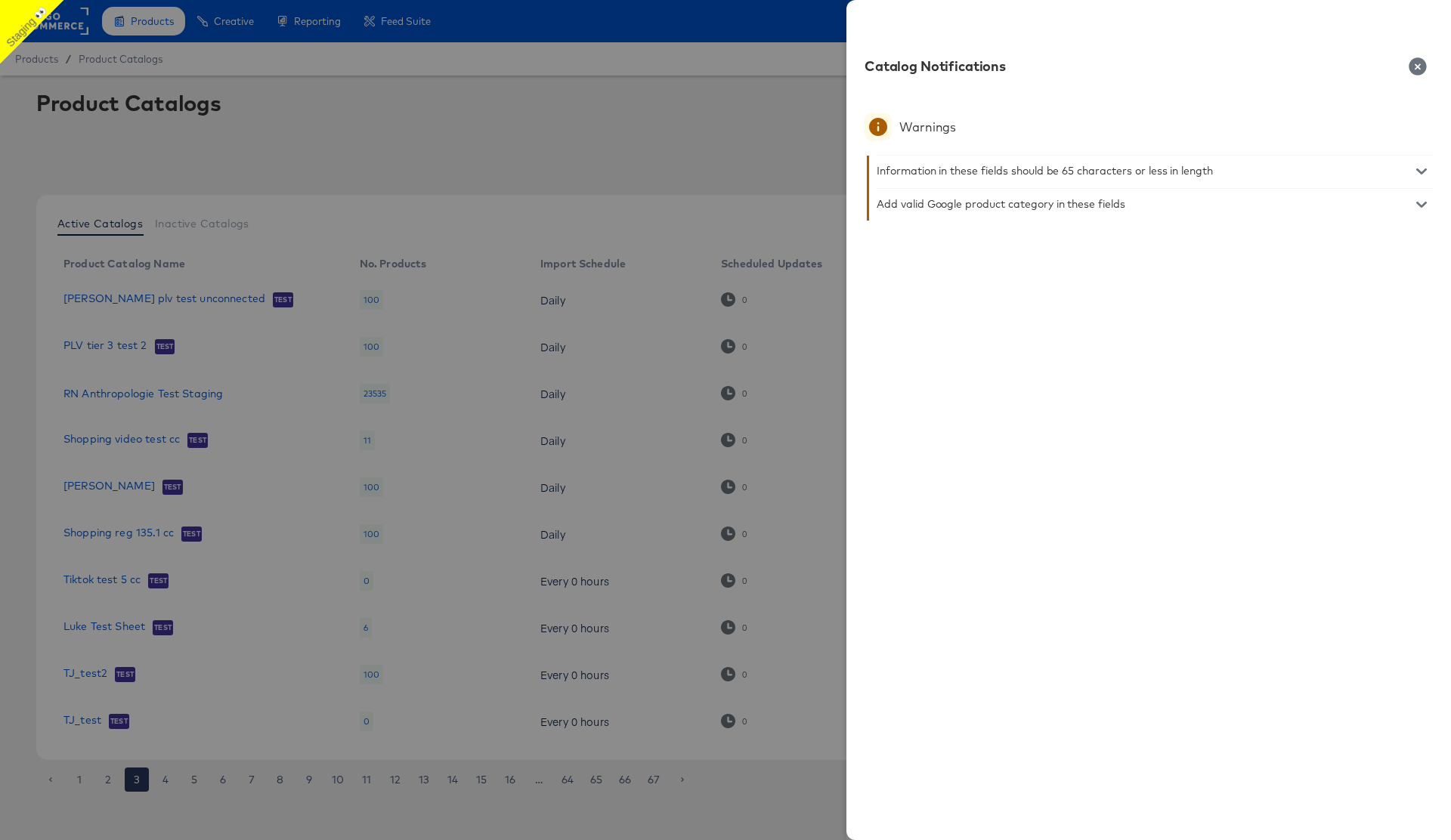
click at [774, 175] on div at bounding box center [726, 420] width 1451 height 840
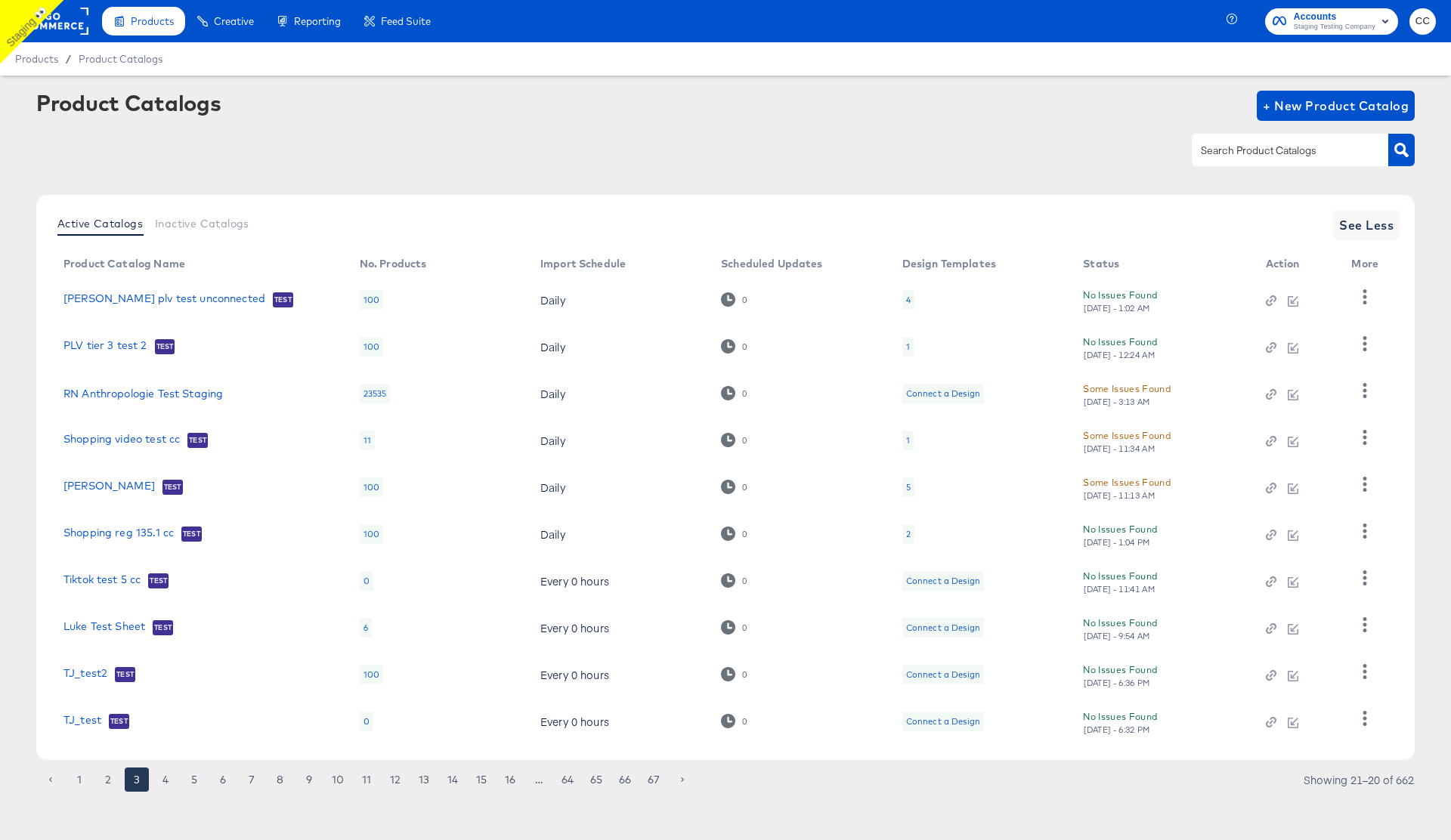
click at [1118, 491] on div "Tue, Sep 2nd - 11:13 AM" at bounding box center [1119, 495] width 73 height 11
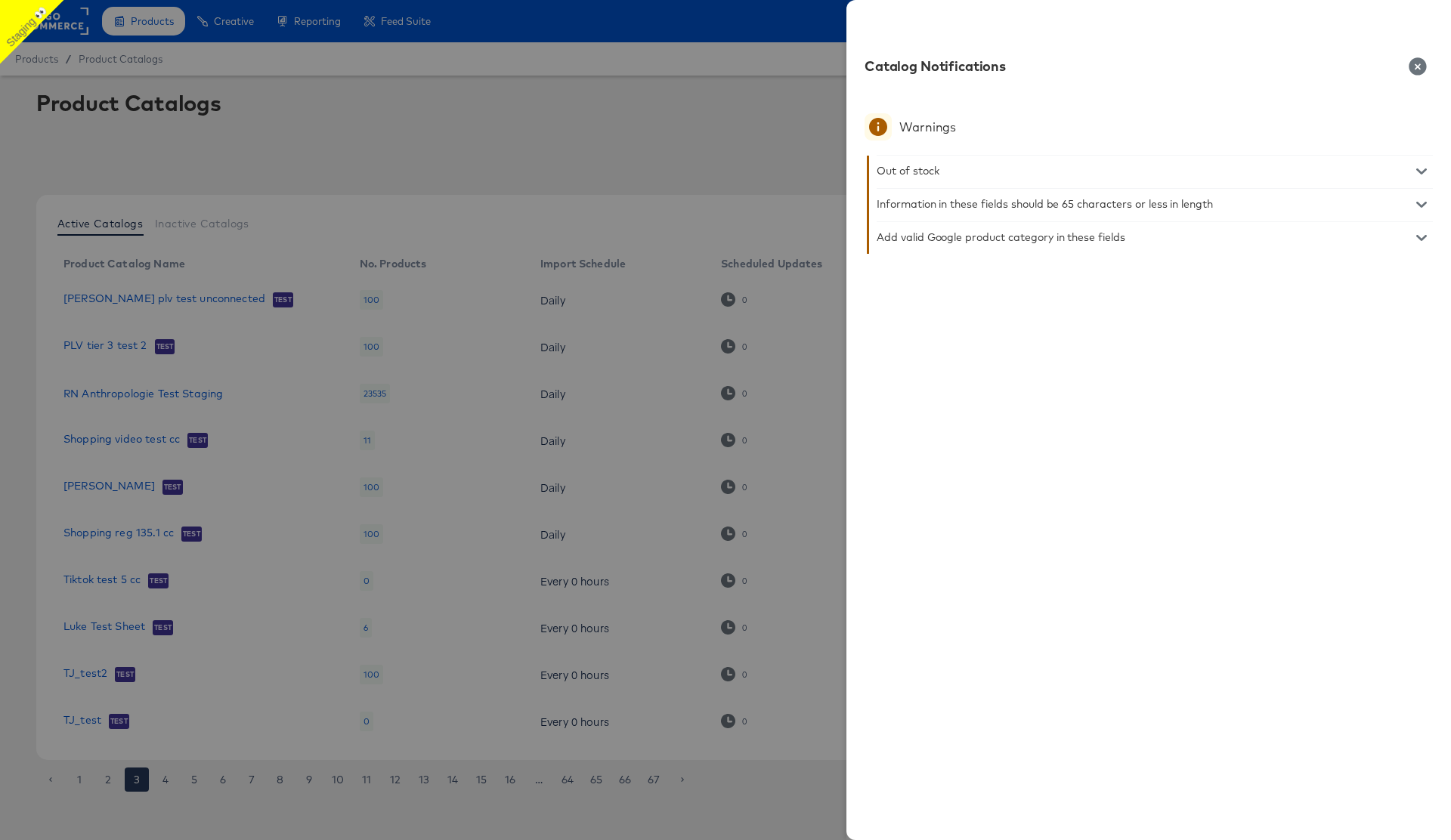
click at [742, 143] on div at bounding box center [726, 420] width 1451 height 840
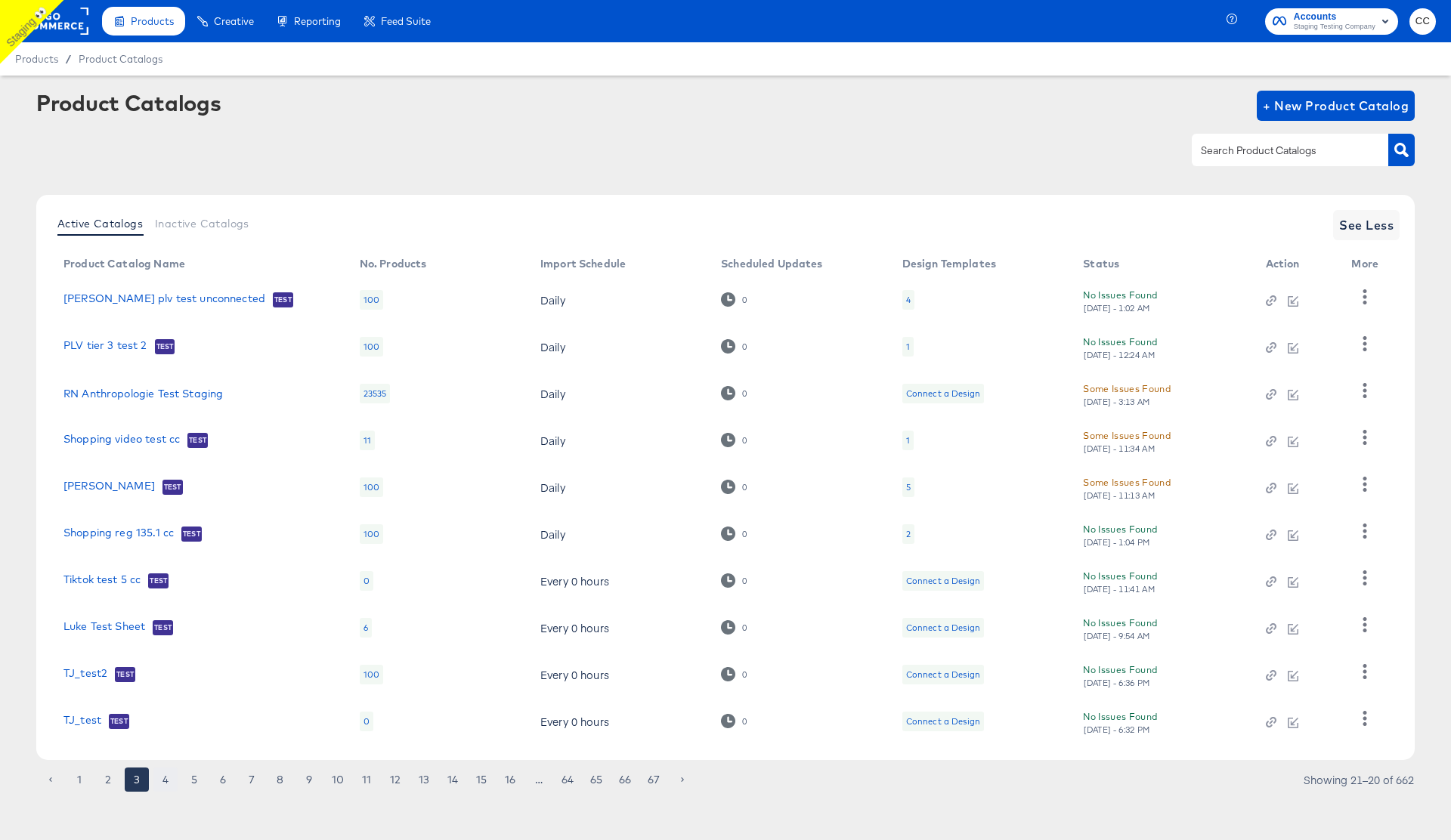
click at [156, 780] on button "4" at bounding box center [165, 780] width 25 height 25
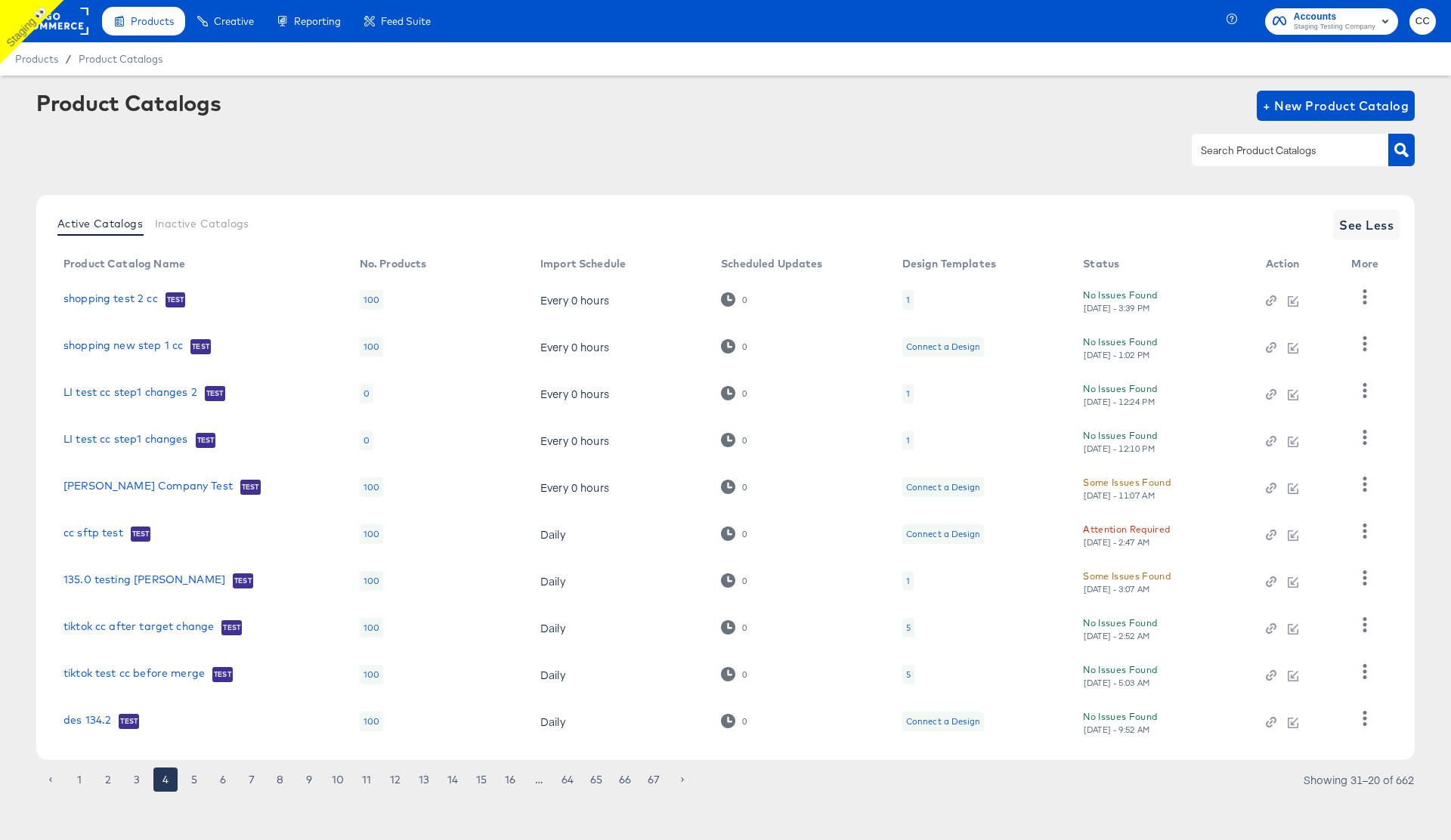
click at [1143, 483] on div "Some Issues Found" at bounding box center [1127, 482] width 87 height 16
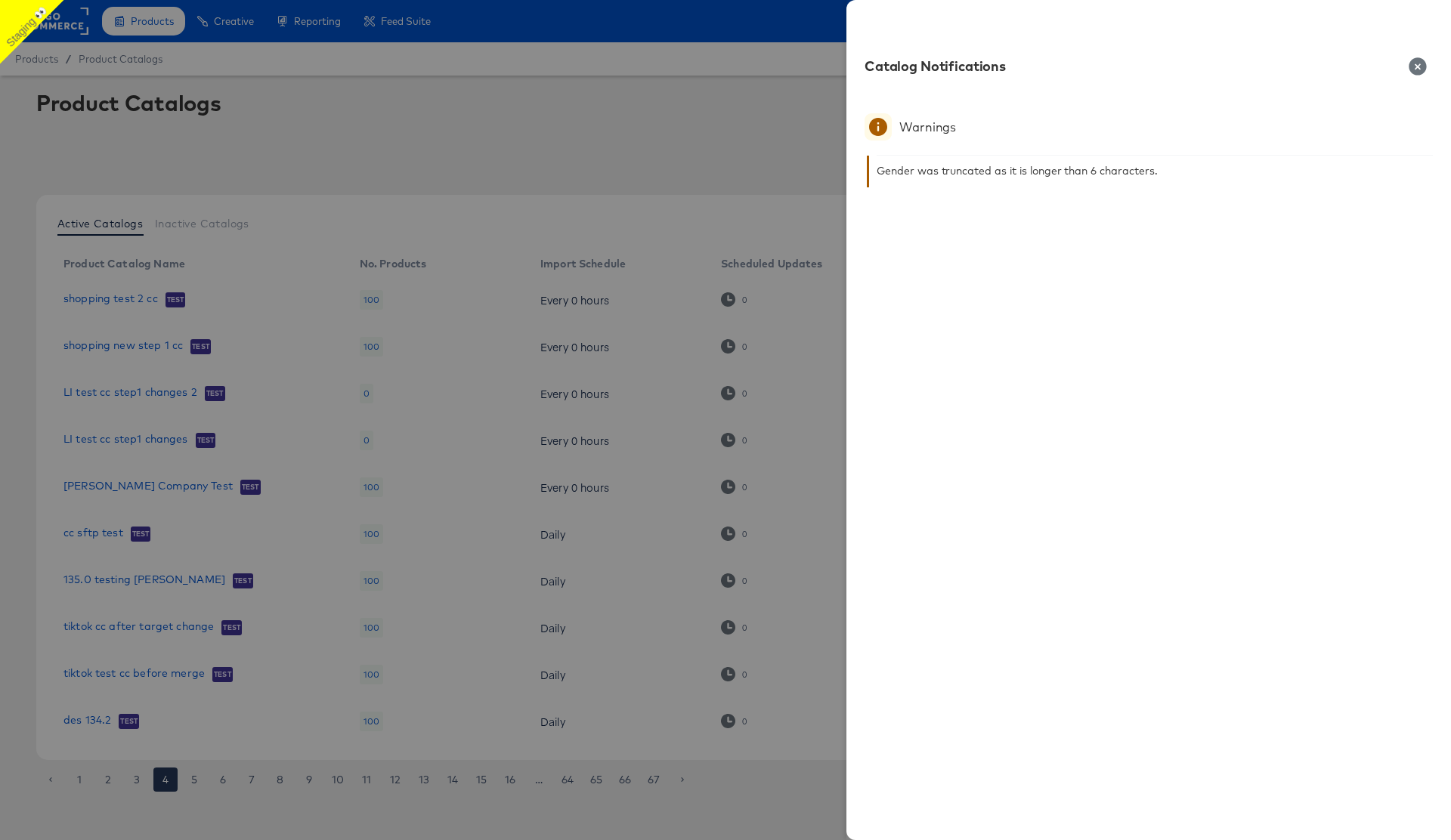
click at [767, 113] on div at bounding box center [726, 420] width 1451 height 840
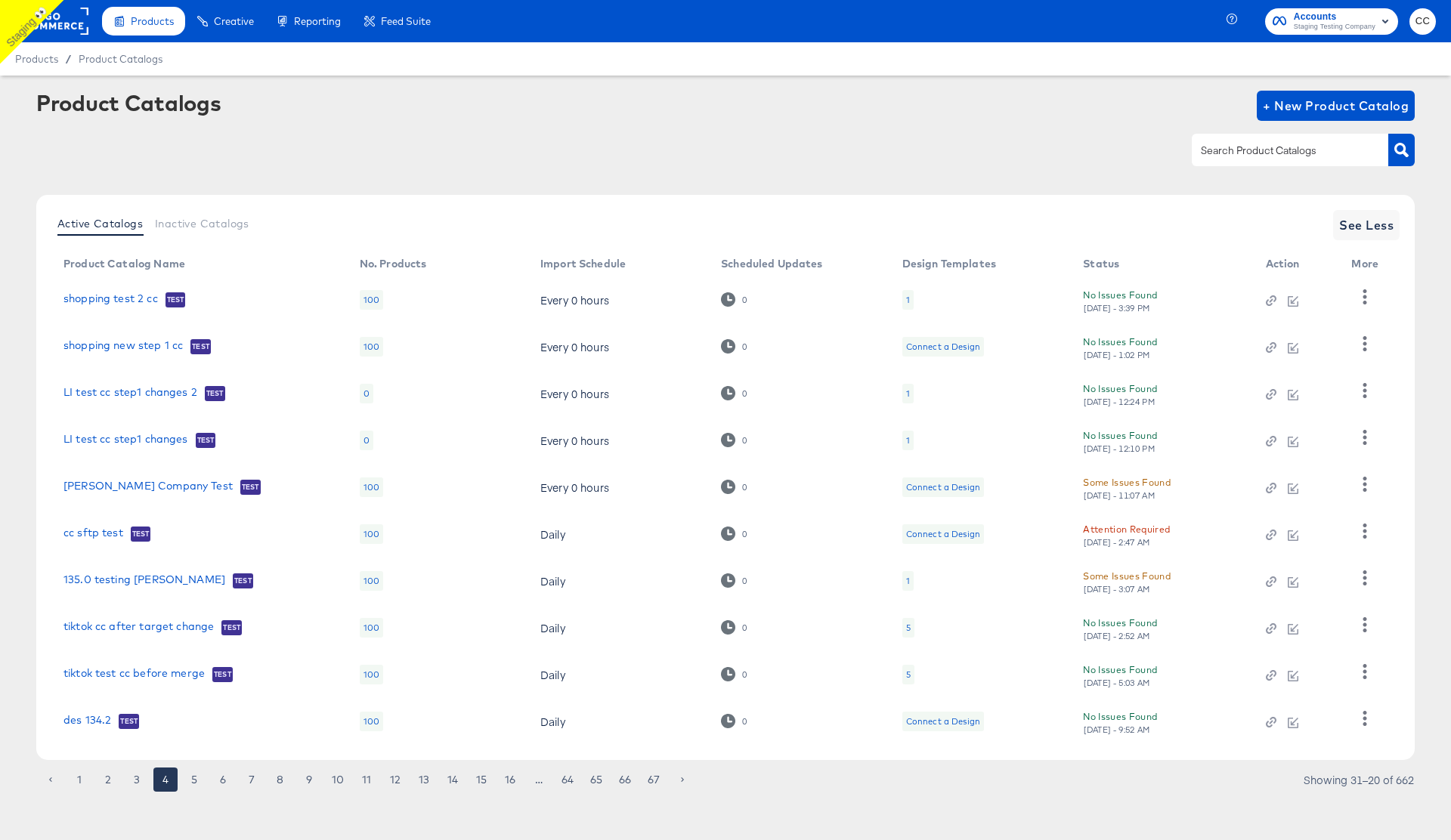
click at [1132, 531] on div "Attention Required" at bounding box center [1126, 529] width 87 height 16
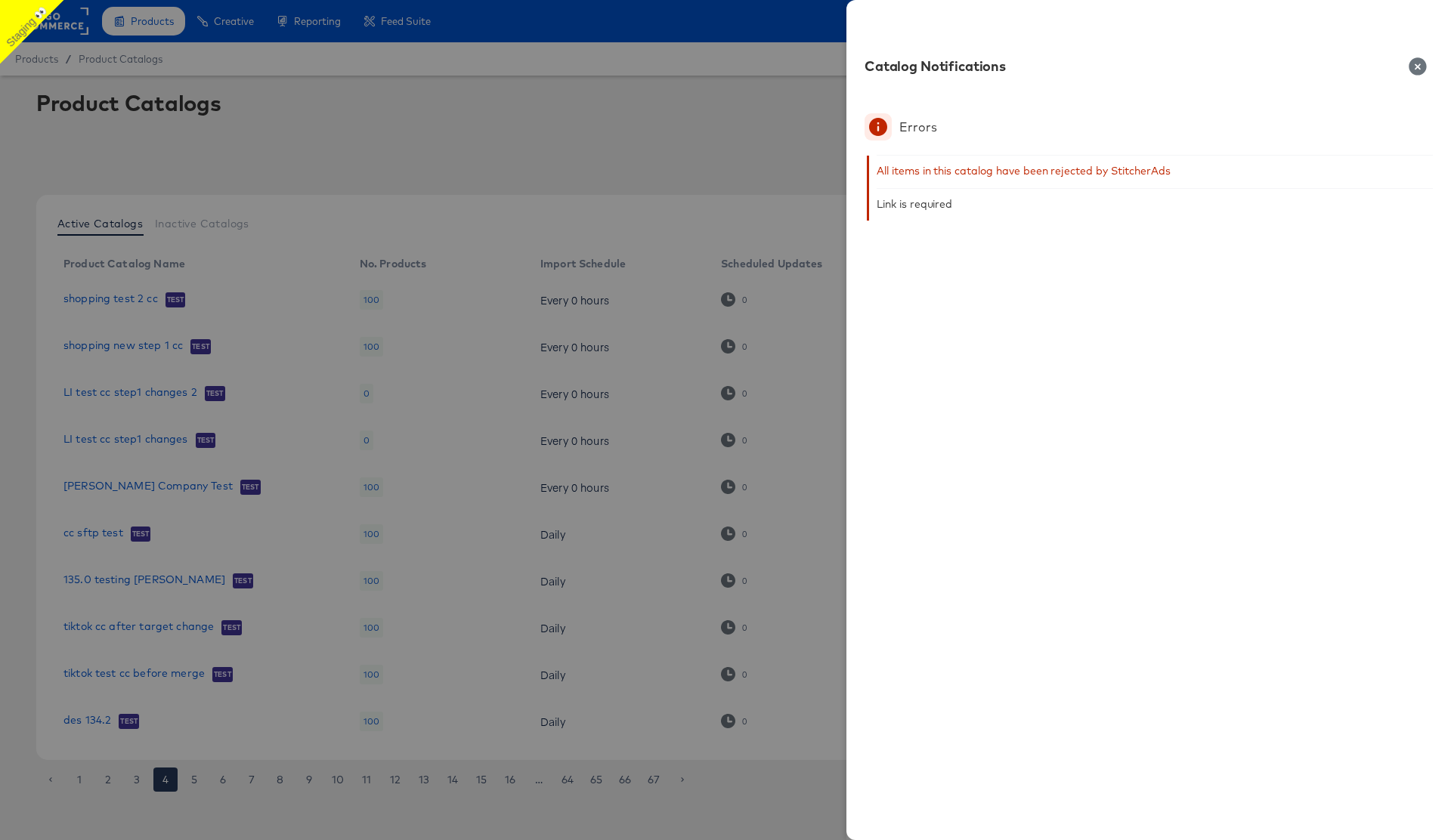
click at [749, 169] on div at bounding box center [726, 420] width 1451 height 840
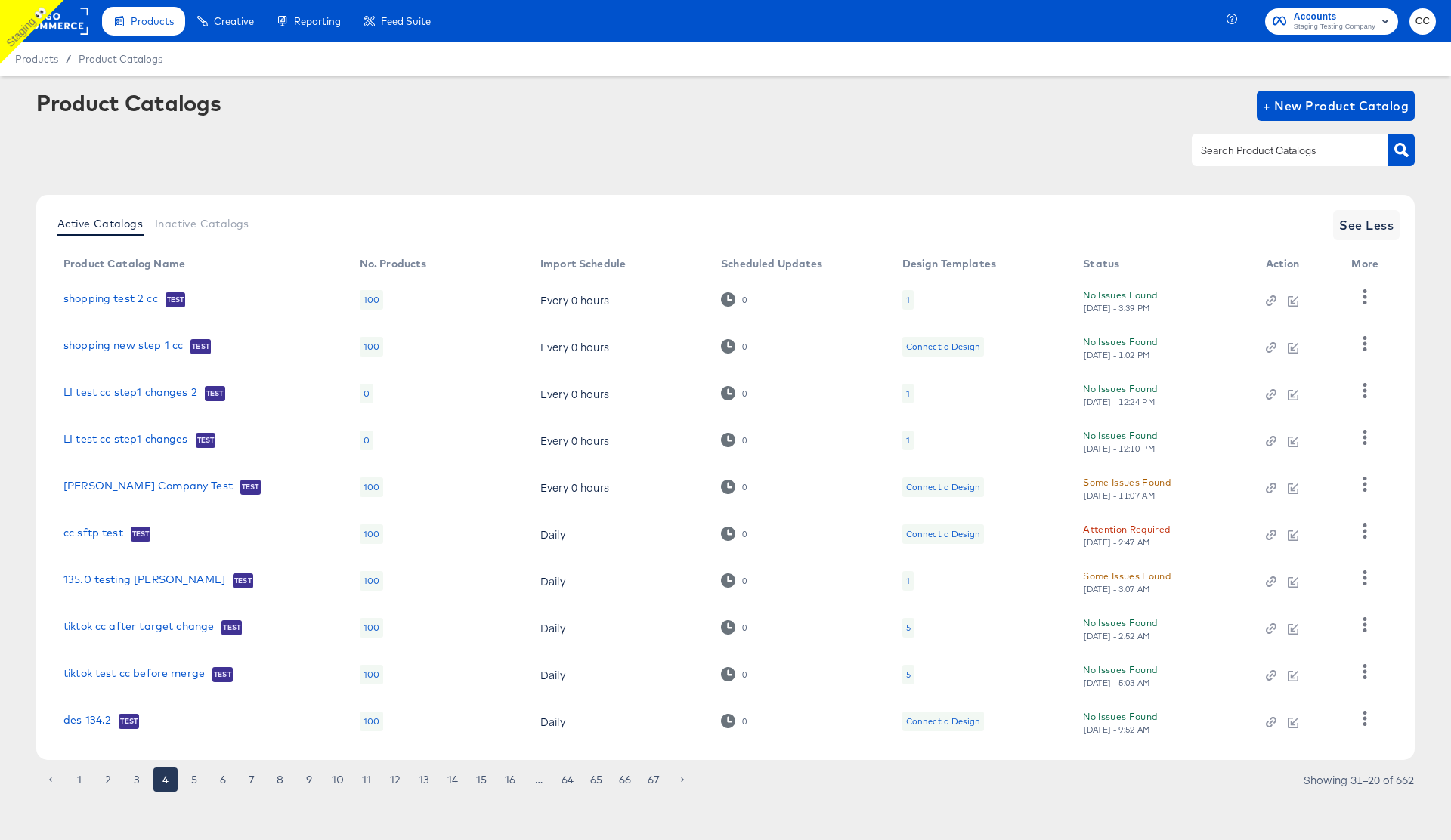
click at [1135, 531] on div "Attention Required" at bounding box center [1126, 529] width 87 height 16
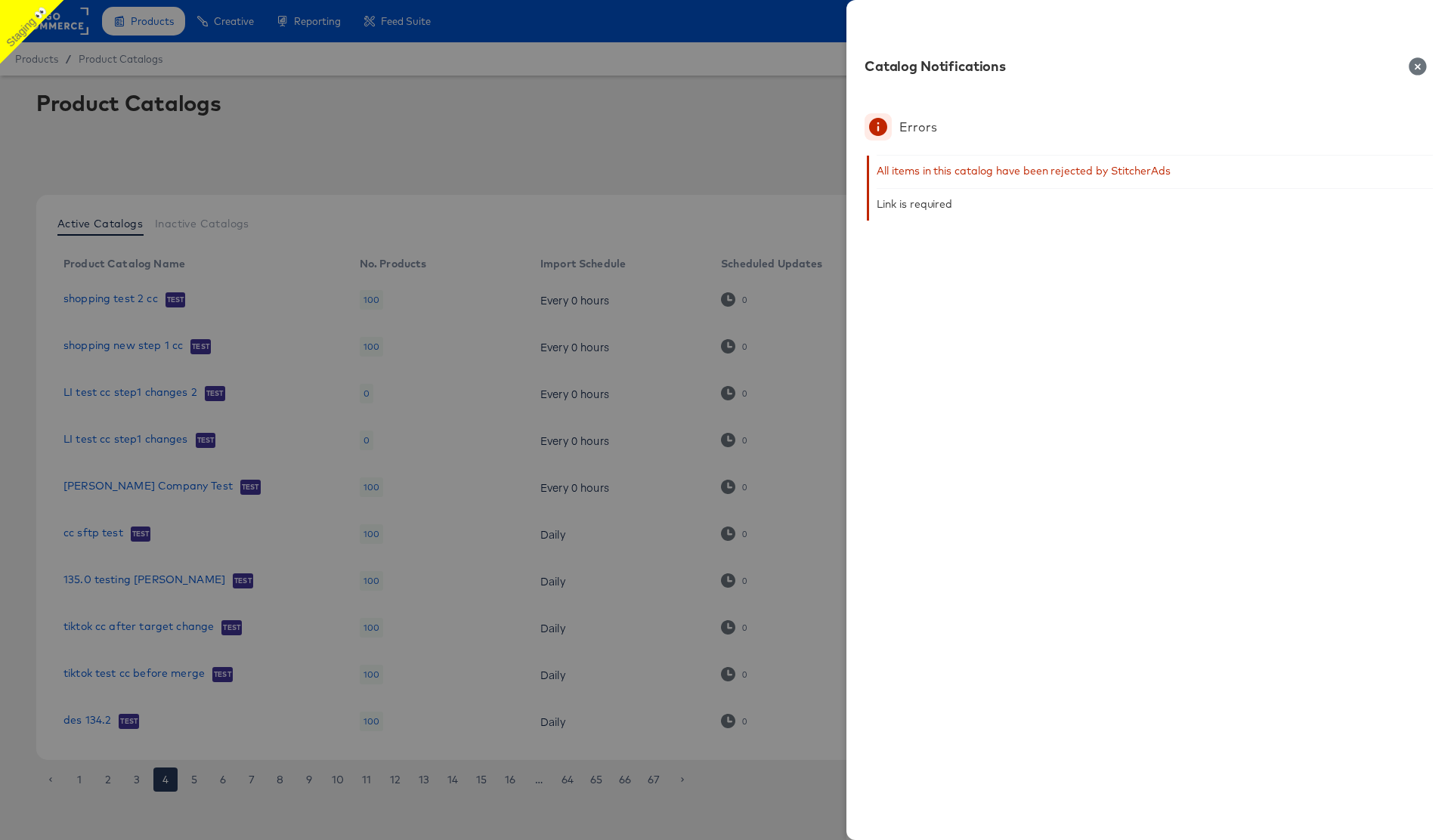
click at [670, 161] on div at bounding box center [726, 420] width 1451 height 840
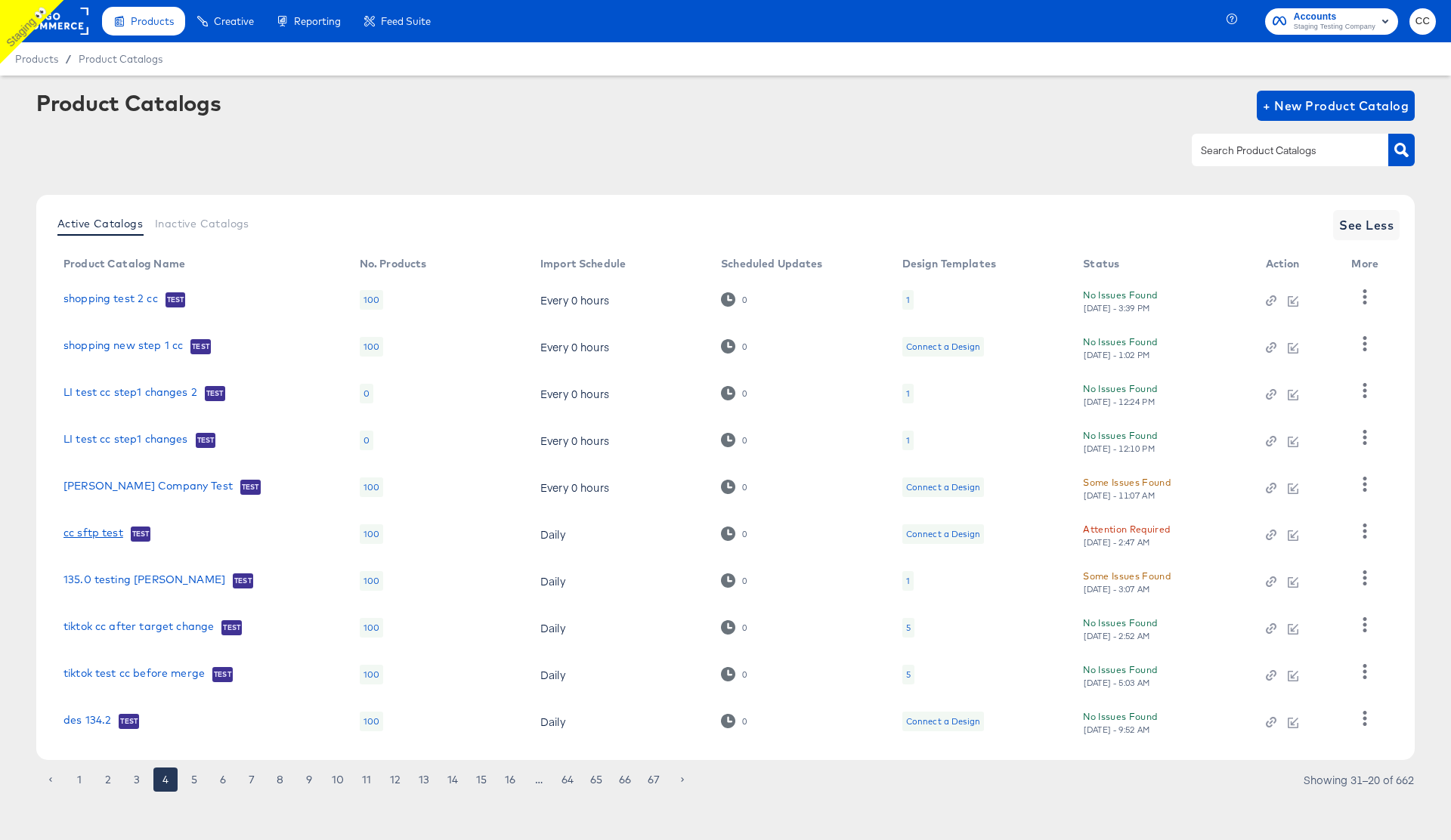
click at [88, 531] on link "cc sftp test" at bounding box center [93, 534] width 60 height 15
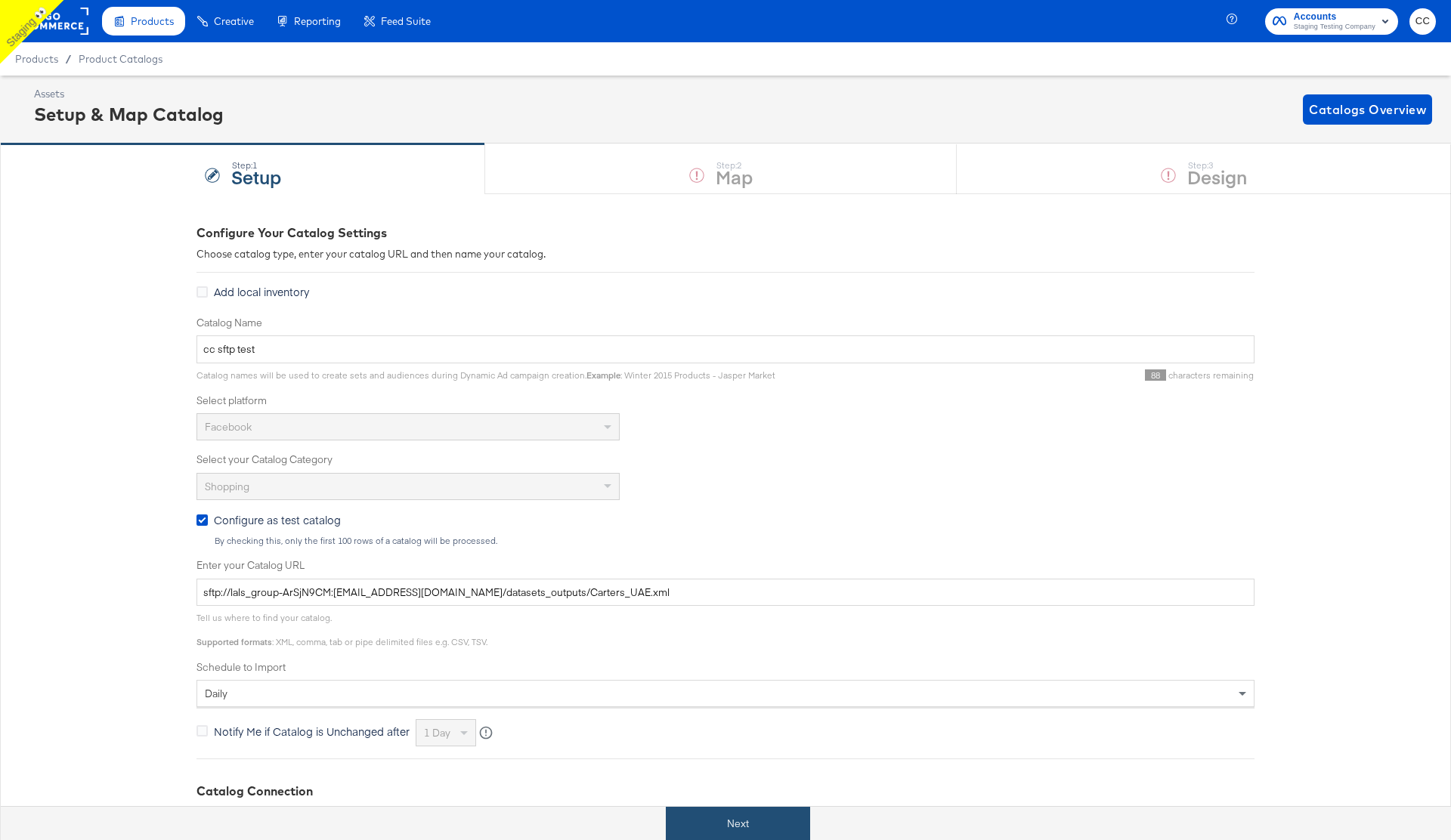
click at [758, 825] on button "Next" at bounding box center [738, 824] width 144 height 34
